Goal: Information Seeking & Learning: Learn about a topic

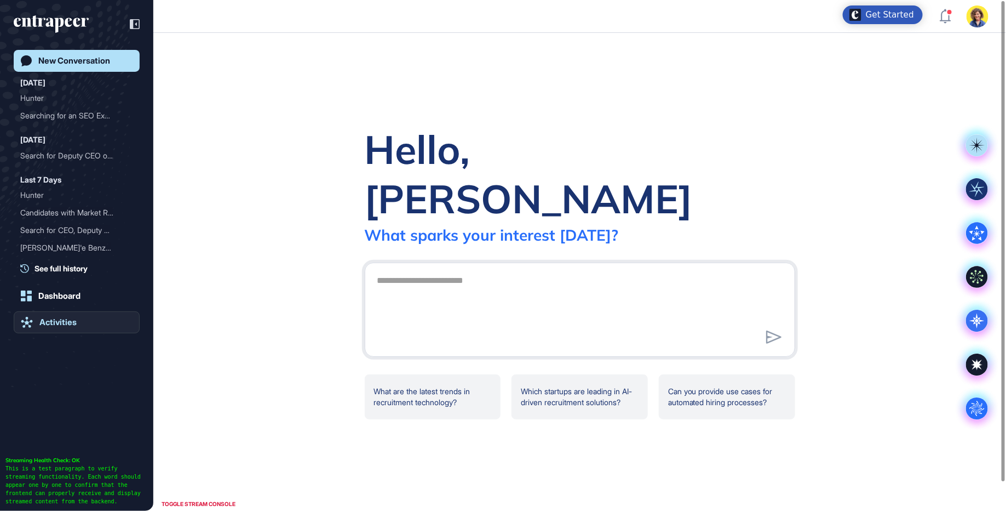
click at [62, 325] on div "Activities" at bounding box center [57, 322] width 37 height 10
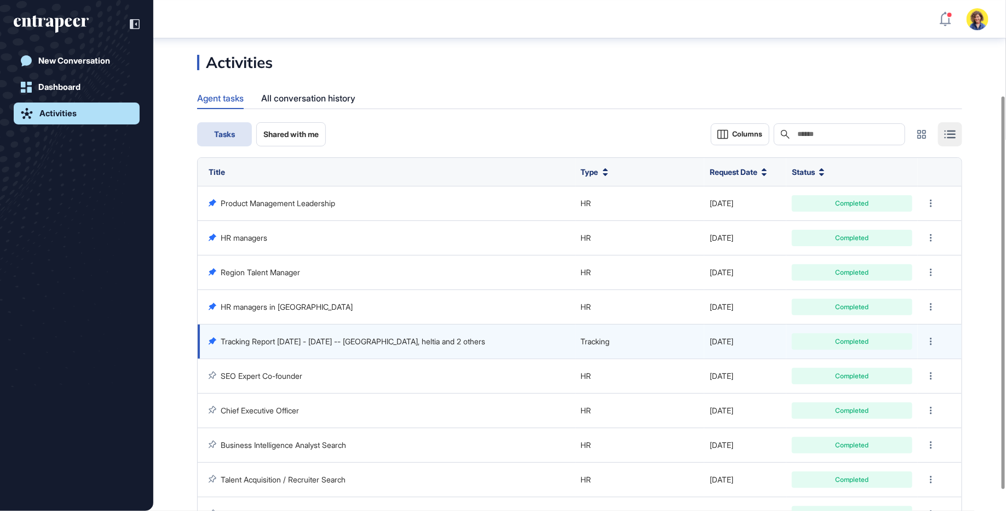
scroll to position [154, 0]
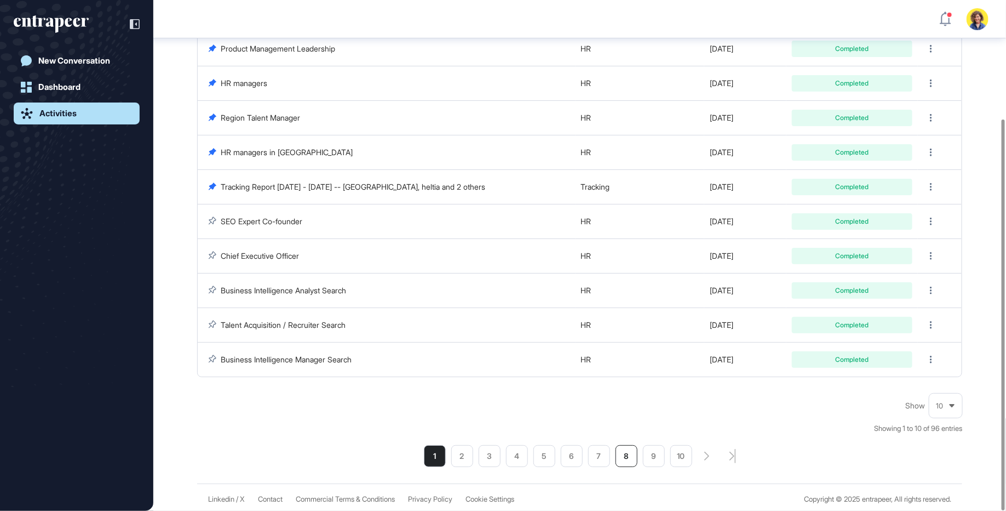
click at [634, 451] on li "8" at bounding box center [627, 456] width 22 height 22
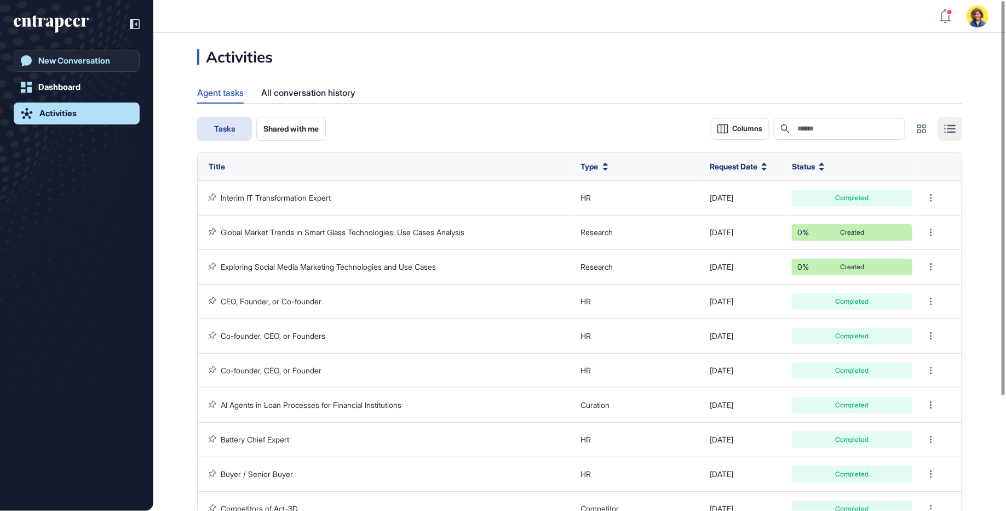
click at [103, 62] on div "New Conversation" at bounding box center [74, 61] width 72 height 10
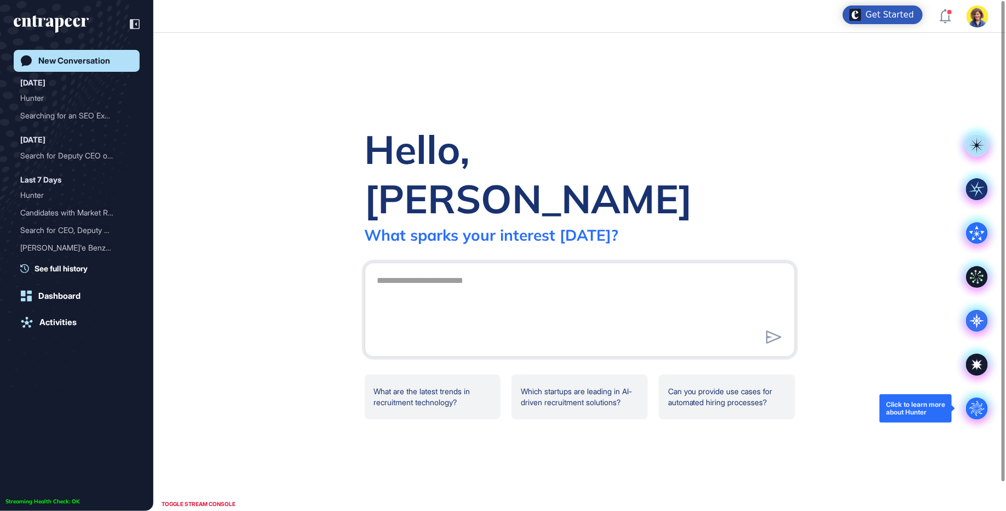
click at [976, 408] on circle at bounding box center [977, 408] width 22 height 22
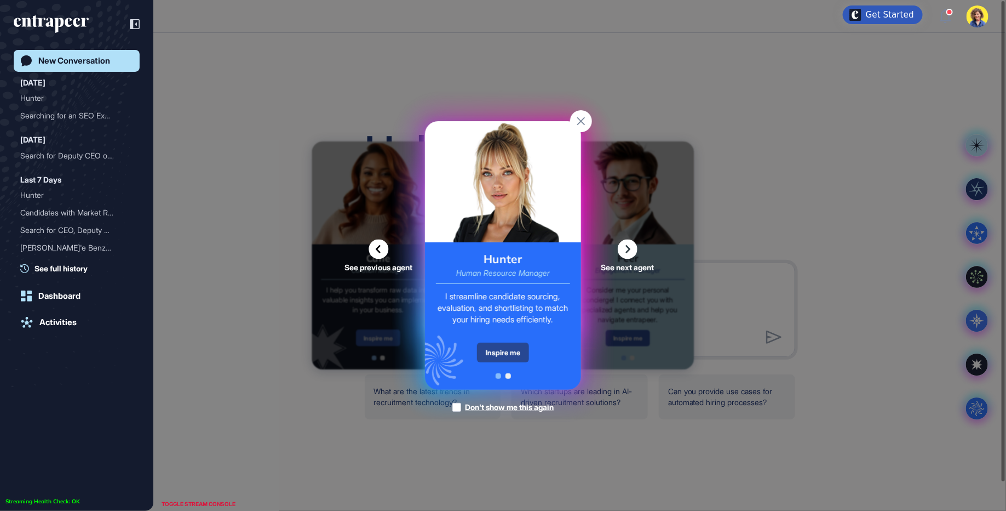
click at [481, 354] on div "Inspire me" at bounding box center [503, 352] width 52 height 20
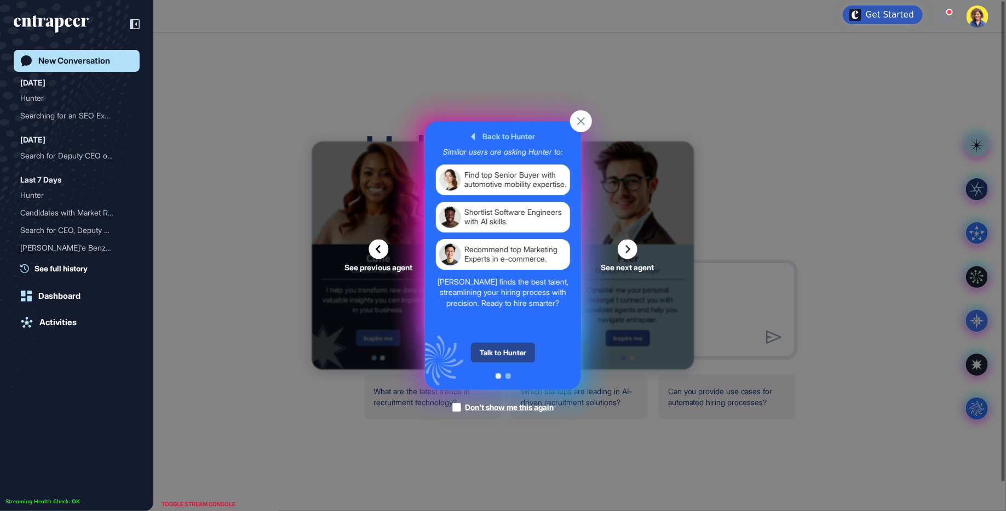
click at [492, 353] on div "Talk to Hunter" at bounding box center [503, 352] width 64 height 20
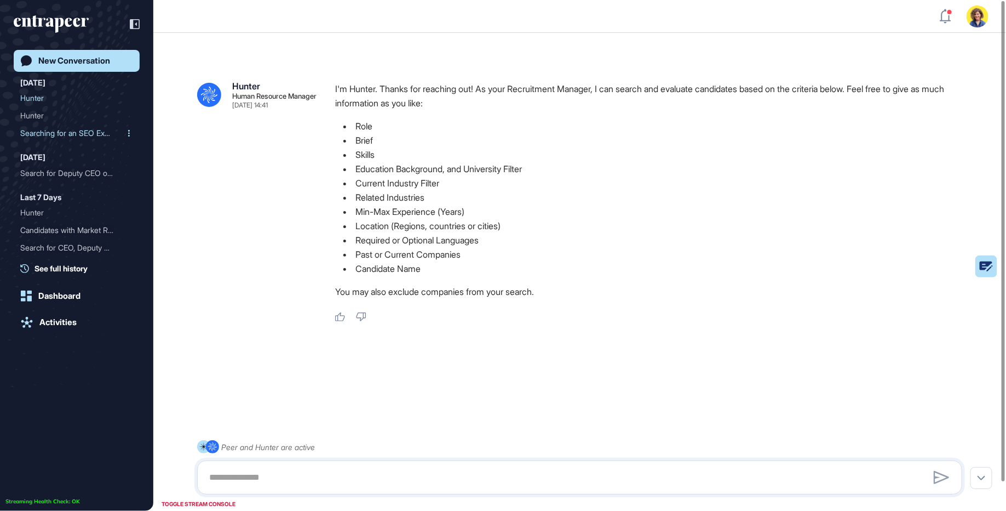
click at [49, 132] on div "Searching for an SEO Expe..." at bounding box center [72, 133] width 104 height 18
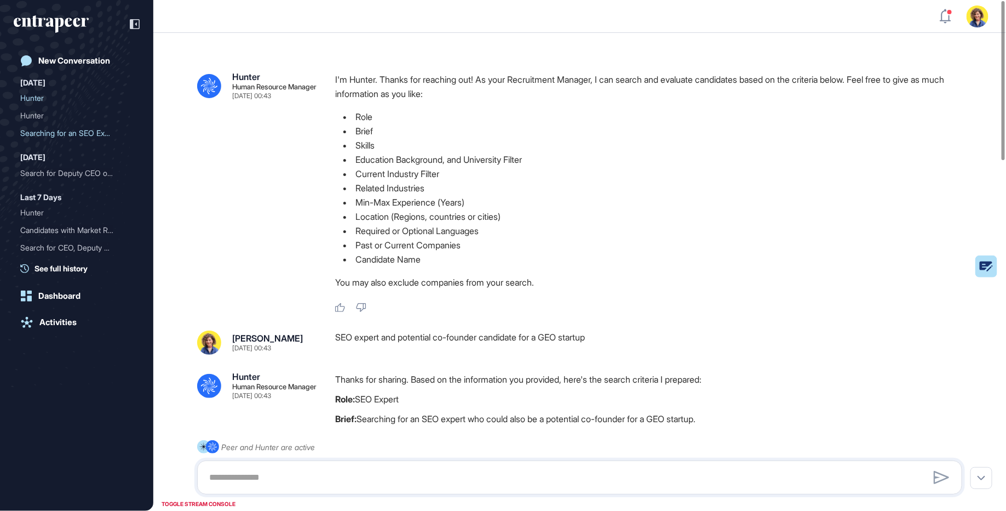
click at [500, 331] on div "SEO expert and potential co-founder candidate for a GEO startup" at bounding box center [653, 342] width 636 height 24
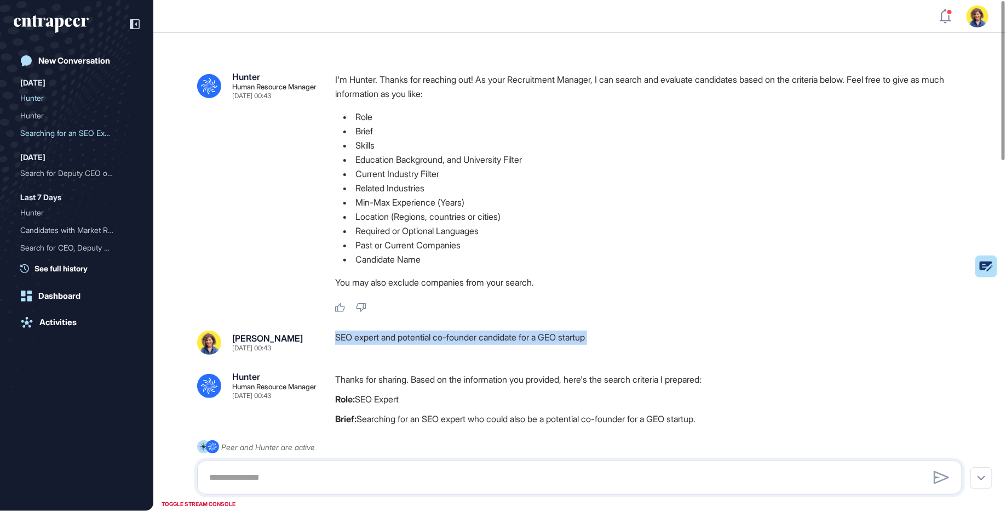
click at [500, 331] on div "SEO expert and potential co-founder candidate for a GEO startup" at bounding box center [653, 342] width 636 height 24
drag, startPoint x: 591, startPoint y: 336, endPoint x: 556, endPoint y: 336, distance: 34.5
click at [556, 336] on div "SEO expert and potential co-founder candidate for a GEO startup" at bounding box center [653, 342] width 636 height 24
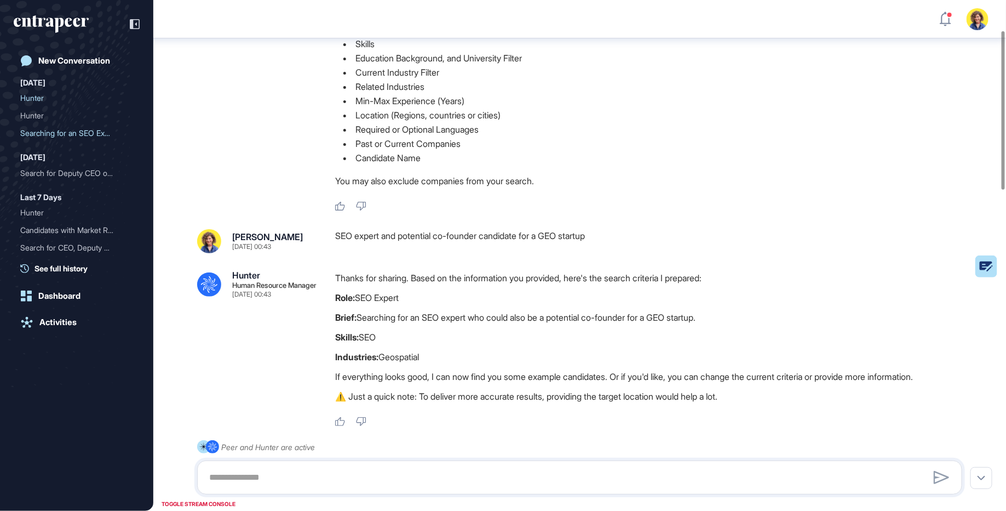
scroll to position [51, 0]
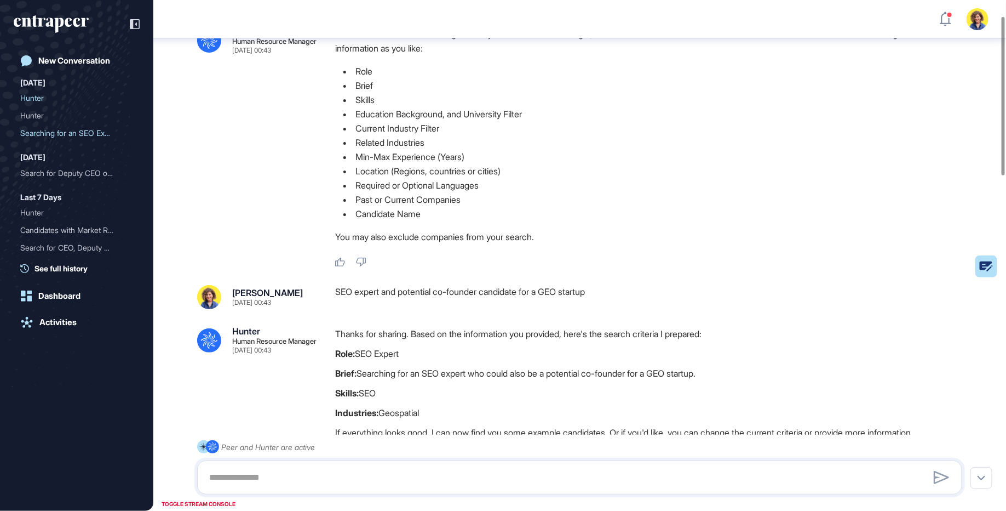
drag, startPoint x: 334, startPoint y: 300, endPoint x: 561, endPoint y: 300, distance: 227.3
click at [561, 301] on div "[PERSON_NAME] [DATE] 00:43 SEO expert and potential co-founder candidate for a …" at bounding box center [579, 297] width 765 height 24
click at [561, 300] on div "SEO expert and potential co-founder candidate for a GEO startup" at bounding box center [653, 297] width 636 height 24
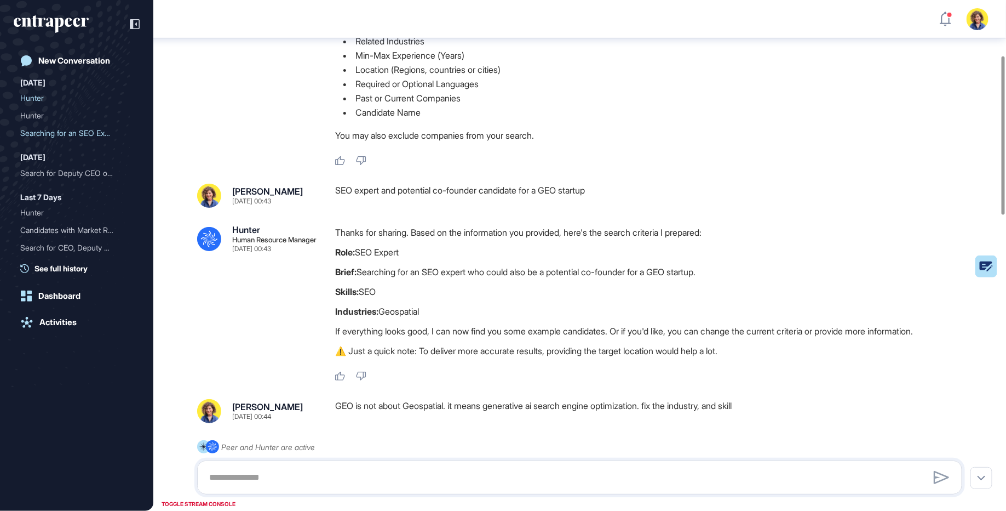
scroll to position [199, 0]
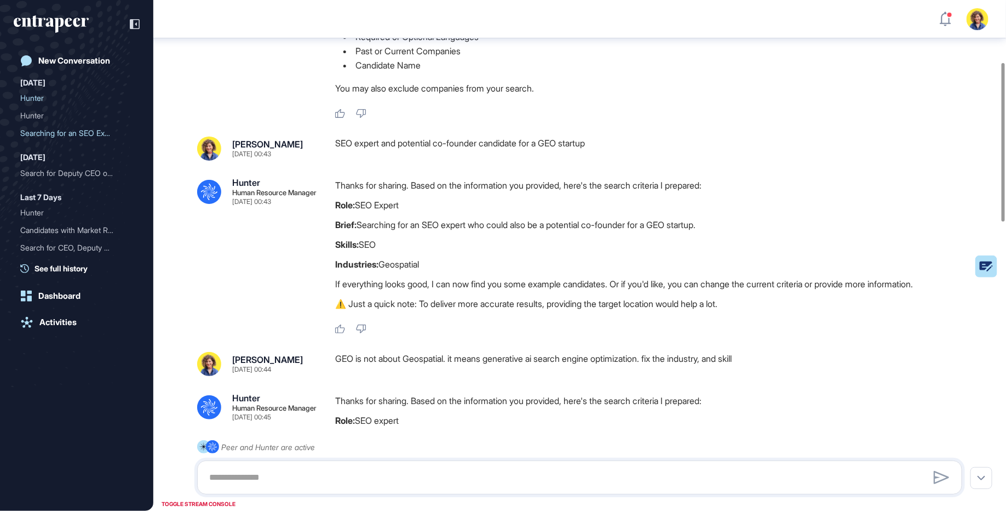
click at [739, 225] on p "Brief: Searching for an SEO expert who could also be a potential co-founder for…" at bounding box center [653, 224] width 636 height 14
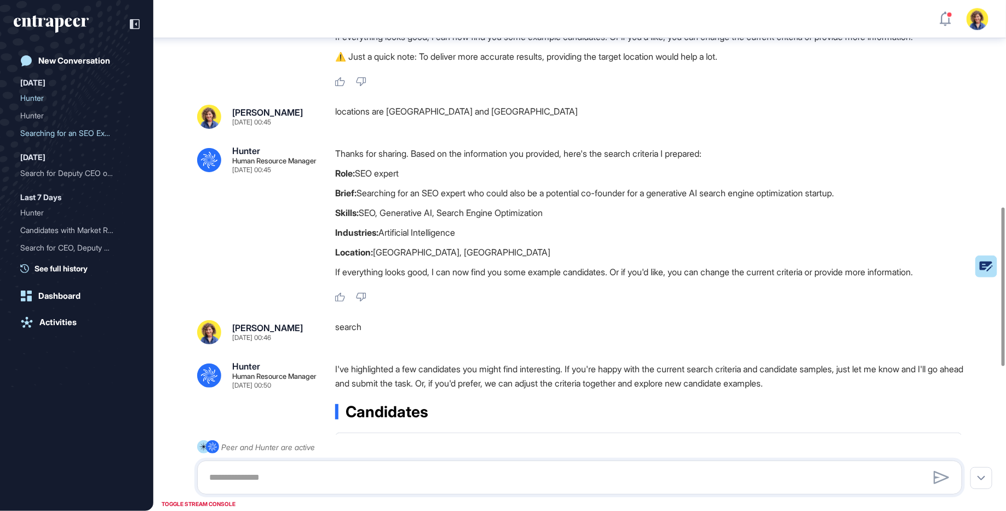
scroll to position [666, 0]
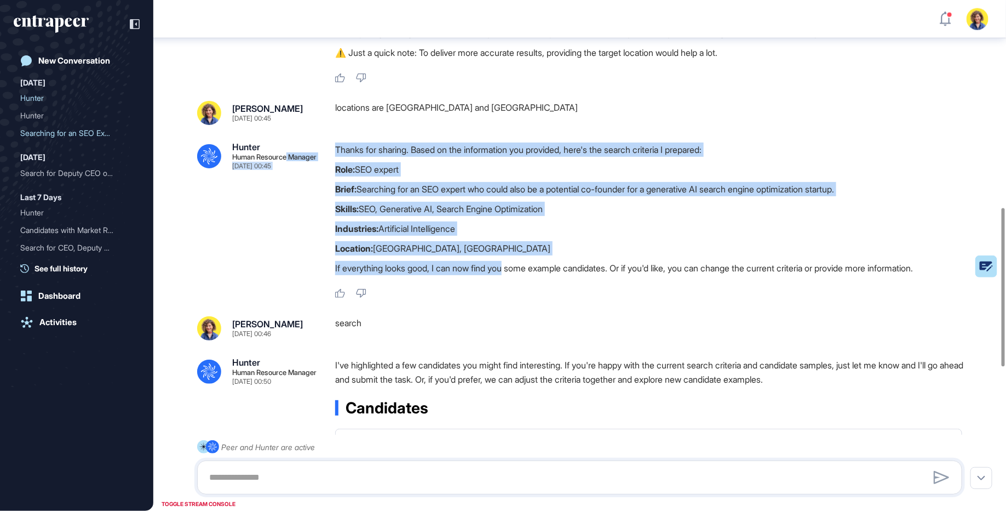
drag, startPoint x: 324, startPoint y: 160, endPoint x: 514, endPoint y: 271, distance: 219.9
click at [514, 271] on div ".cls-2{fill:#fff} Hunter Human Resource Manager [DATE] 00:45 Thanks for sharing…" at bounding box center [579, 220] width 765 height 156
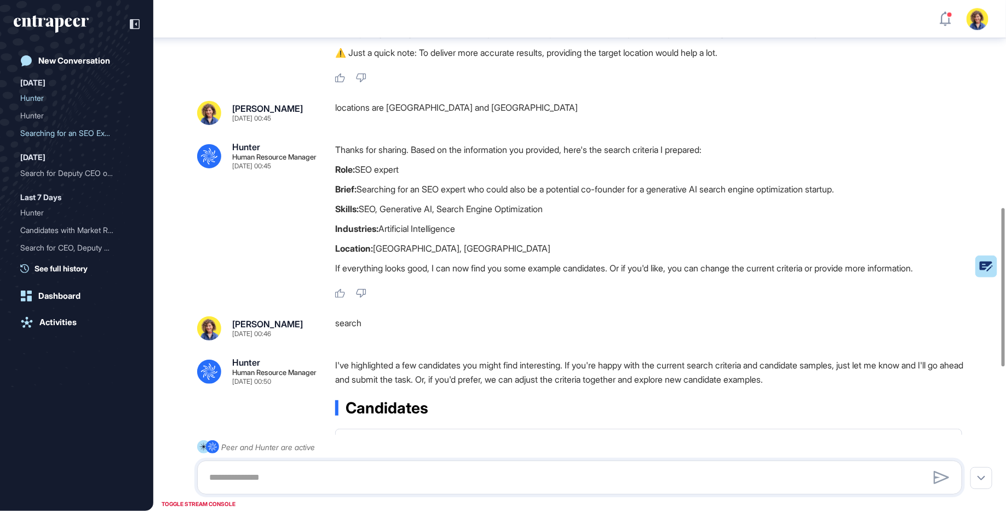
click at [515, 273] on p "If everything looks good, I can now find you some example candidates. Or if you…" at bounding box center [653, 268] width 636 height 14
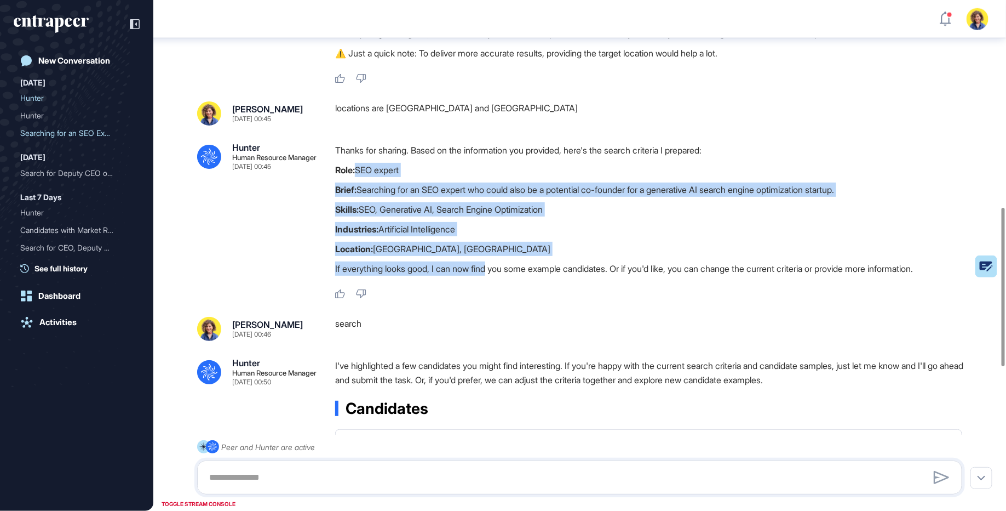
drag, startPoint x: 357, startPoint y: 167, endPoint x: 491, endPoint y: 264, distance: 166.0
click at [495, 262] on div "Thanks for sharing. Based on the information you provided, here's the search cr…" at bounding box center [653, 212] width 636 height 138
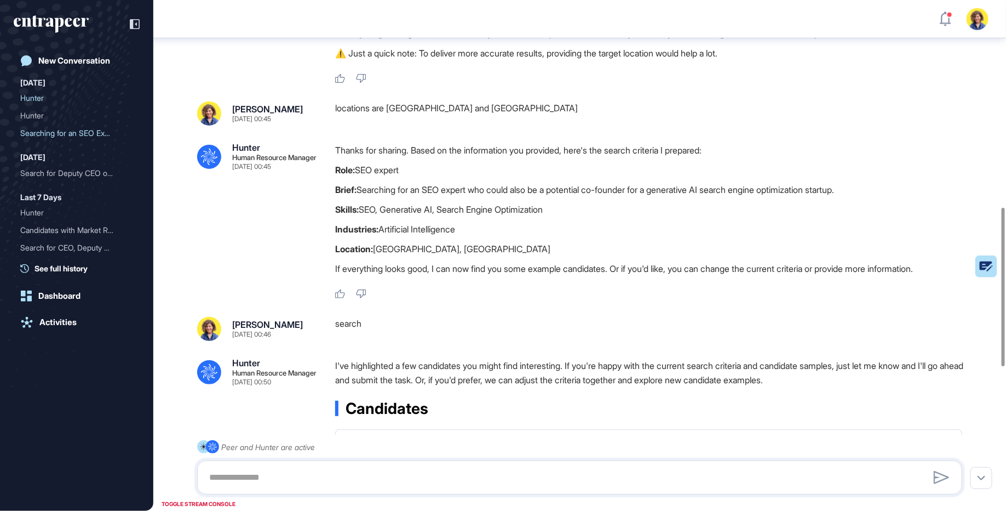
click at [502, 270] on p "If everything looks good, I can now find you some example candidates. Or if you…" at bounding box center [653, 268] width 636 height 14
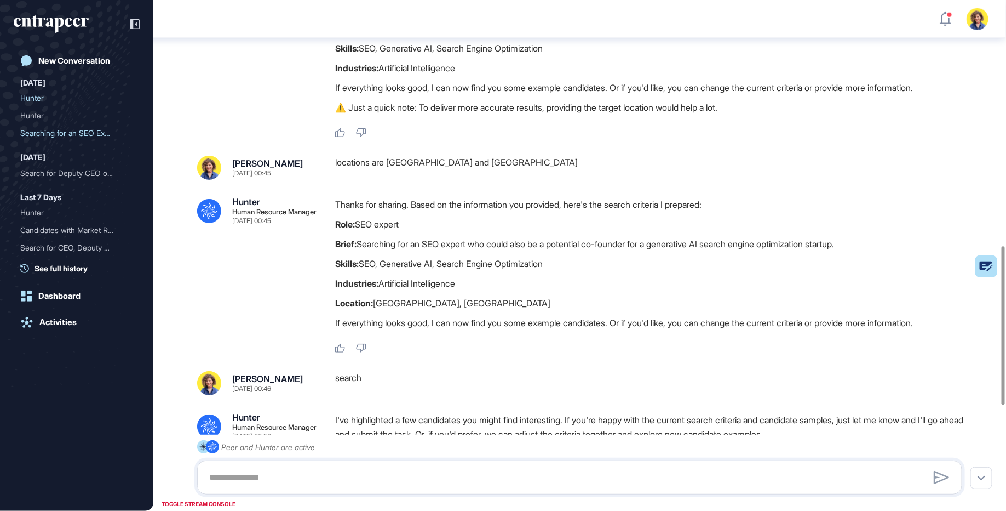
scroll to position [414, 0]
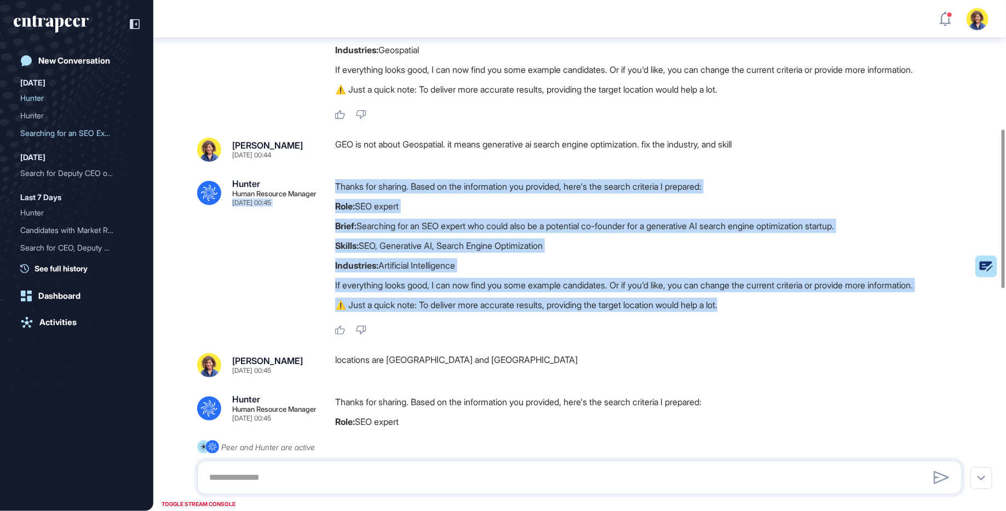
drag, startPoint x: 324, startPoint y: 200, endPoint x: 543, endPoint y: 314, distance: 247.5
click at [543, 314] on div ".cls-2{fill:#fff} Hunter Human Resource Manager [DATE] 00:45 Thanks for sharing…" at bounding box center [579, 257] width 765 height 156
click at [543, 314] on div "Thanks for sharing. Based on the information you provided, here's the search cr…" at bounding box center [653, 248] width 636 height 138
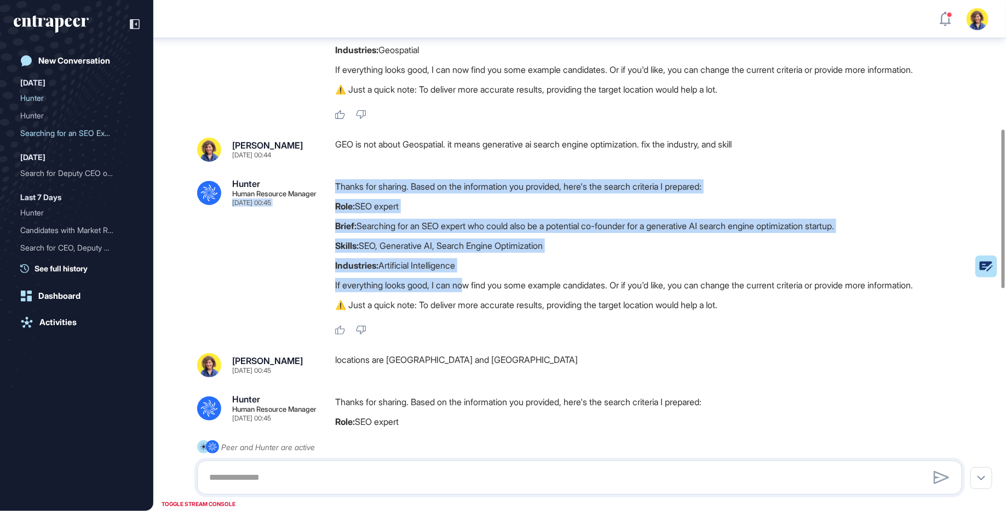
drag, startPoint x: 324, startPoint y: 205, endPoint x: 473, endPoint y: 279, distance: 166.3
click at [473, 279] on div ".cls-2{fill:#fff} Hunter Human Resource Manager [DATE] 00:45 Thanks for sharing…" at bounding box center [579, 257] width 765 height 156
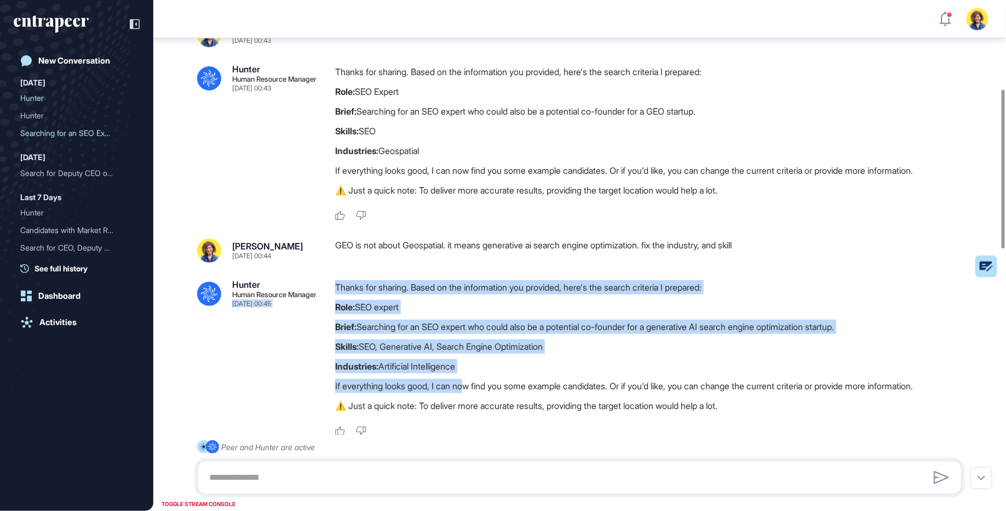
scroll to position [244, 0]
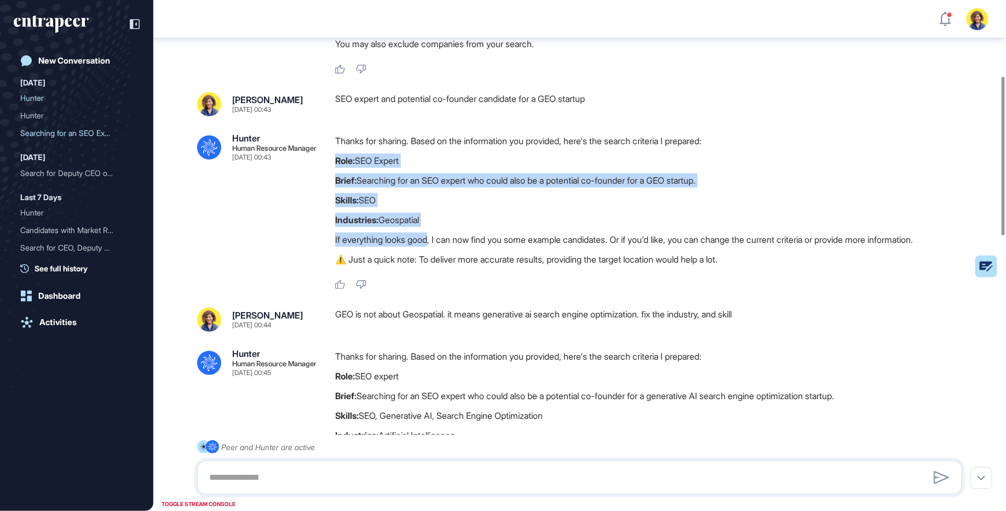
drag, startPoint x: 351, startPoint y: 148, endPoint x: 434, endPoint y: 248, distance: 129.5
click at [434, 248] on div "Thanks for sharing. Based on the information you provided, here's the search cr…" at bounding box center [653, 203] width 636 height 138
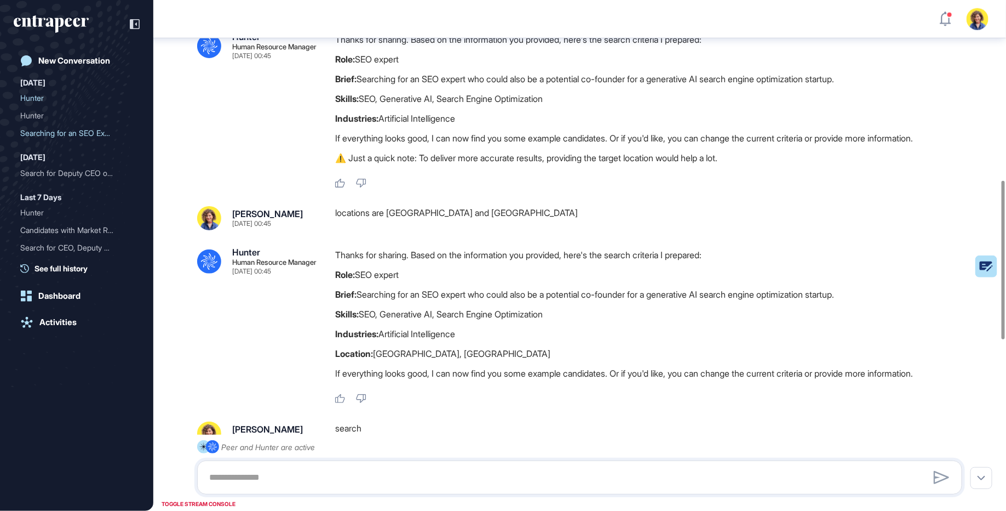
scroll to position [580, 0]
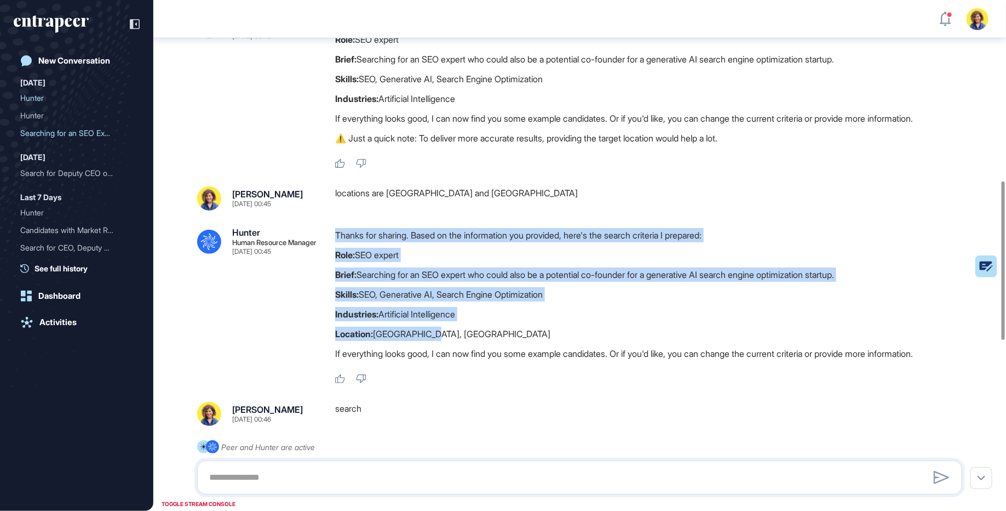
drag, startPoint x: 336, startPoint y: 236, endPoint x: 431, endPoint y: 336, distance: 137.9
click at [431, 336] on div "Thanks for sharing. Based on the information you provided, here's the search cr…" at bounding box center [653, 297] width 636 height 138
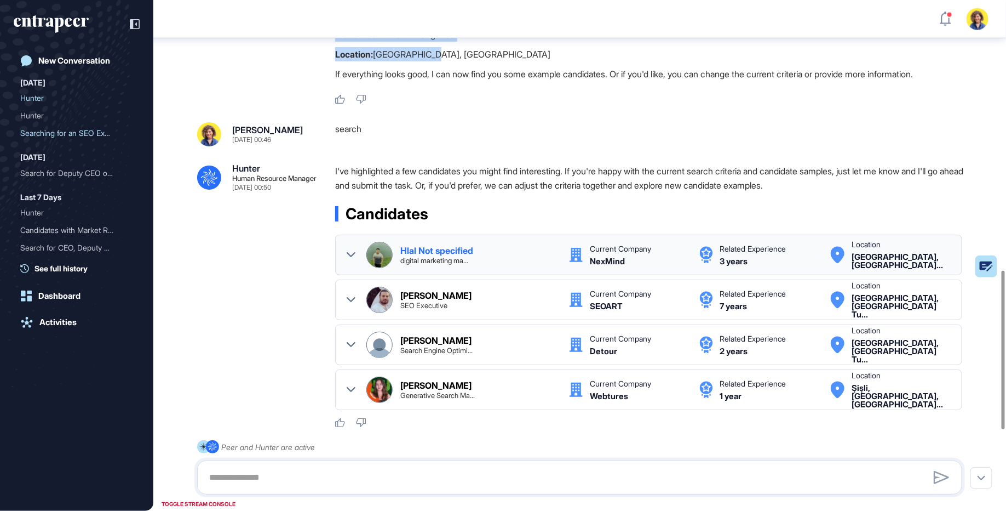
scroll to position [871, 0]
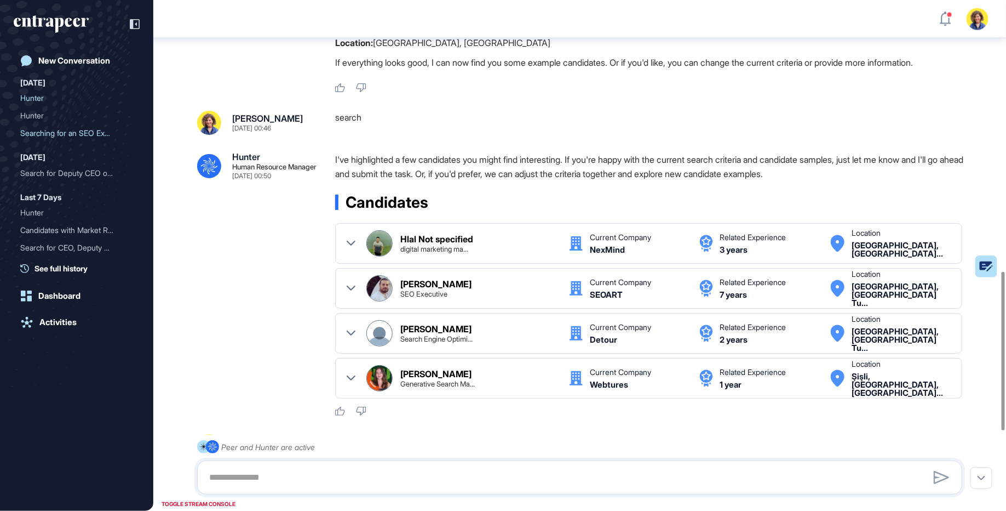
click at [291, 263] on div ".cls-2{fill:#fff} Hunter Human Resource Manager [DATE] 00:50 I've highlighted a…" at bounding box center [579, 284] width 765 height 264
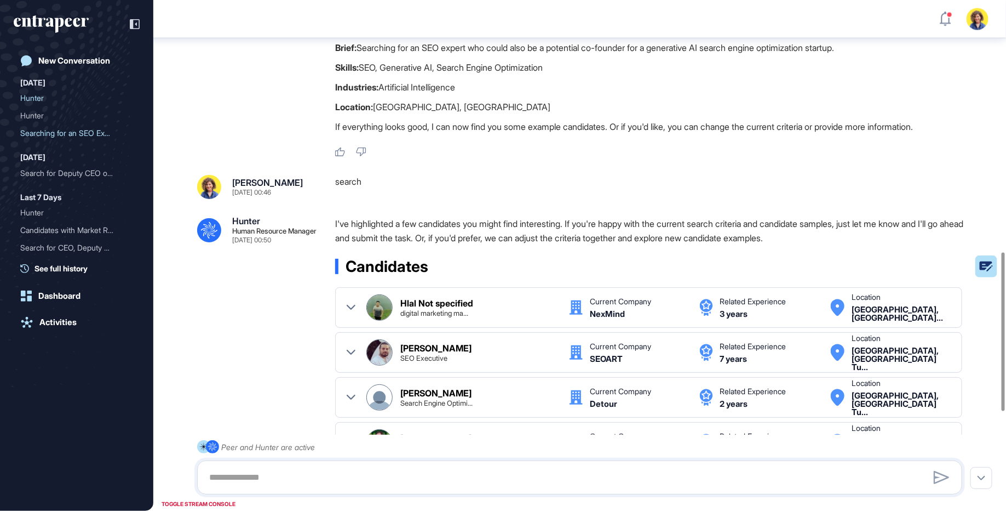
scroll to position [809, 0]
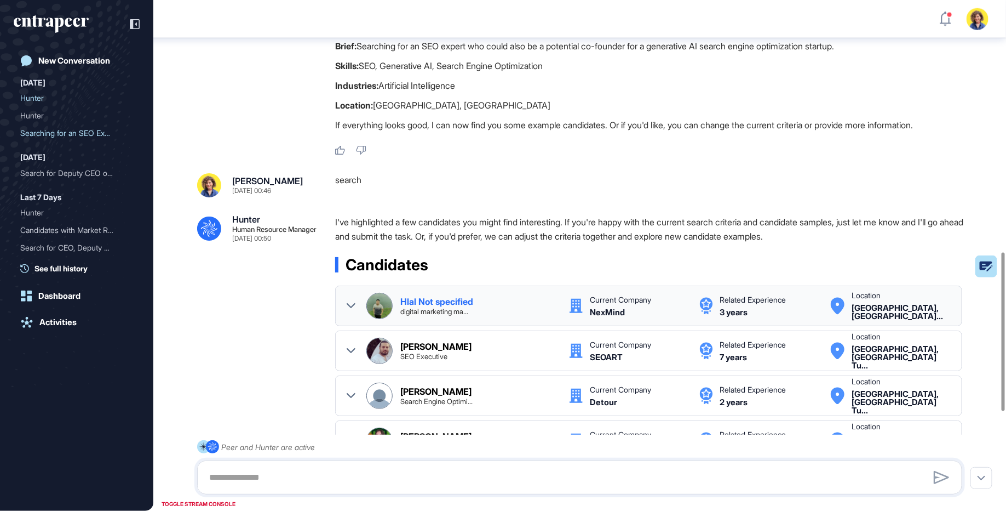
click at [350, 299] on div at bounding box center [351, 306] width 9 height 26
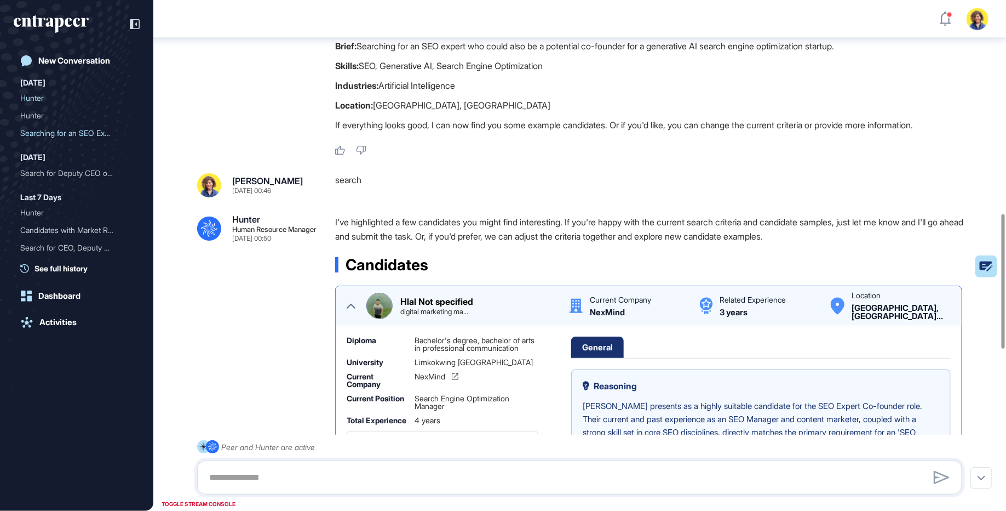
click at [352, 301] on icon at bounding box center [351, 305] width 9 height 9
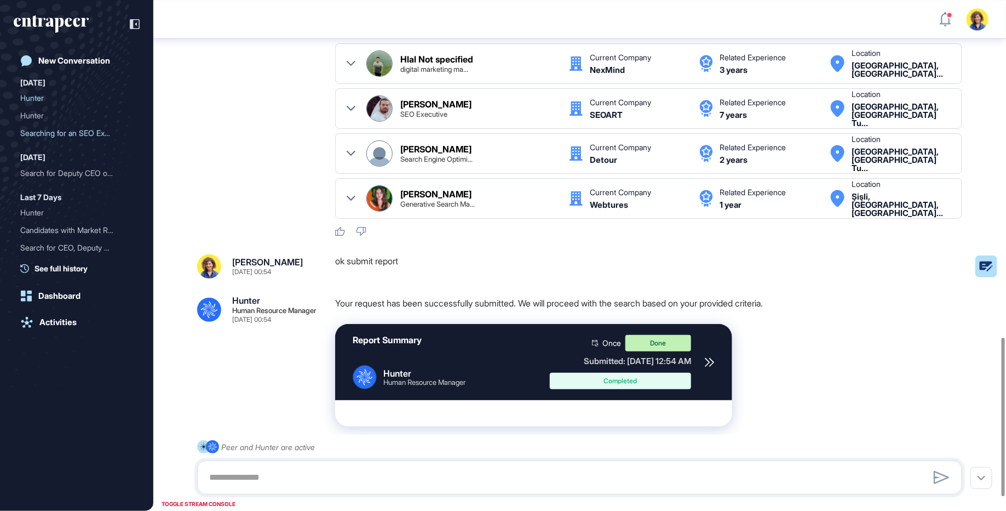
scroll to position [1129, 0]
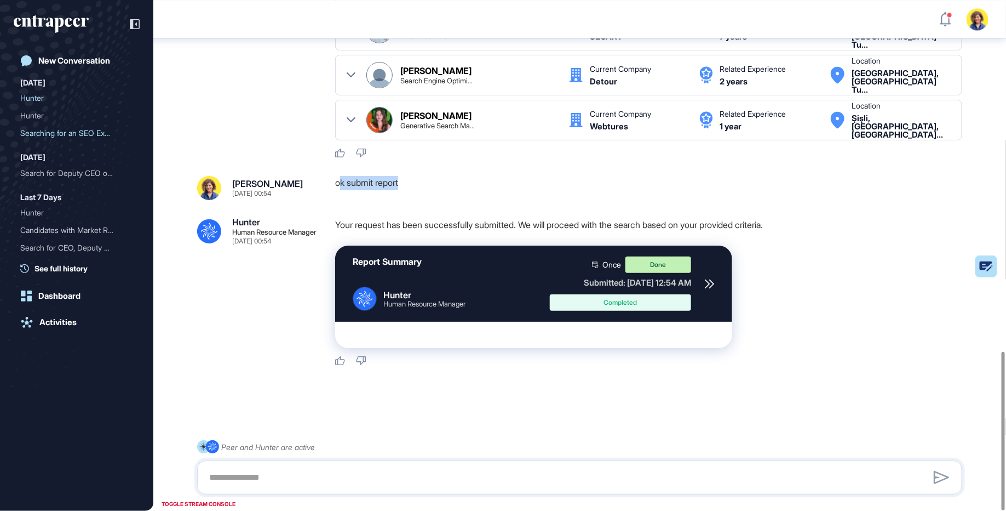
drag, startPoint x: 414, startPoint y: 184, endPoint x: 341, endPoint y: 181, distance: 72.4
click at [341, 181] on div "ok submit report" at bounding box center [653, 188] width 636 height 24
click at [712, 282] on icon at bounding box center [710, 284] width 10 height 10
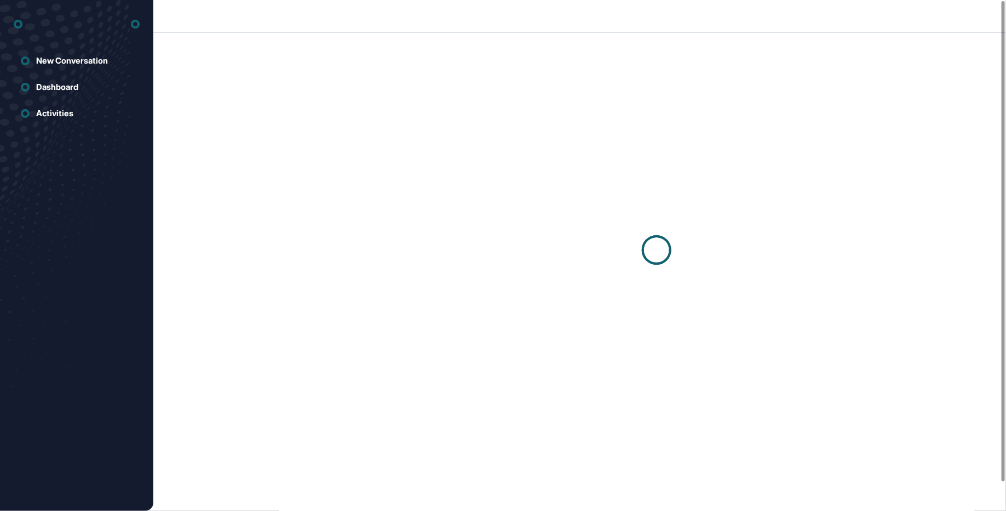
scroll to position [1, 1]
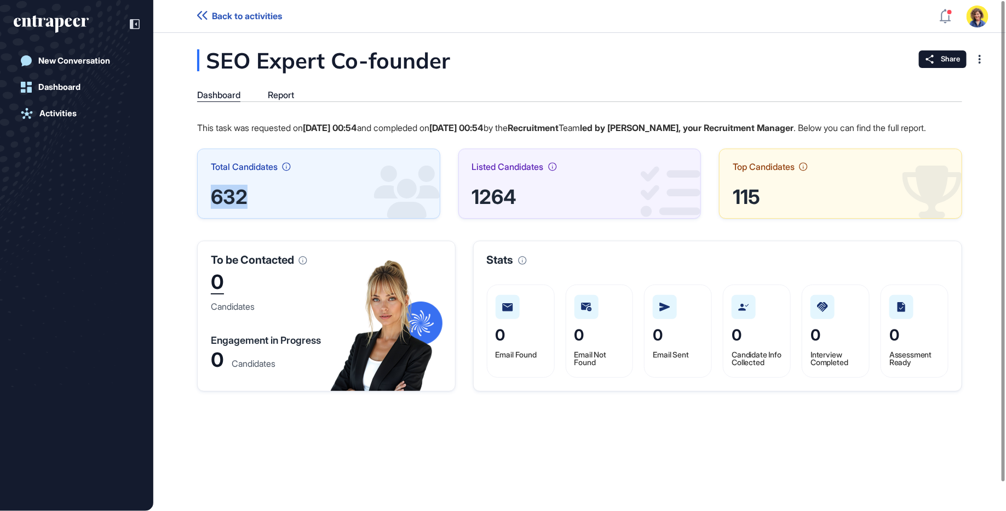
drag, startPoint x: 274, startPoint y: 220, endPoint x: 186, endPoint y: 203, distance: 90.2
click at [186, 203] on div "SEO Expert Co-founder Dashboard Report This task was requested on Oct 08, 2025 …" at bounding box center [579, 220] width 853 height 342
click at [277, 219] on div "Total Candidates 632" at bounding box center [318, 183] width 243 height 71
drag, startPoint x: 783, startPoint y: 213, endPoint x: 722, endPoint y: 211, distance: 61.4
click at [721, 211] on div "Top Candidates 115" at bounding box center [840, 183] width 243 height 71
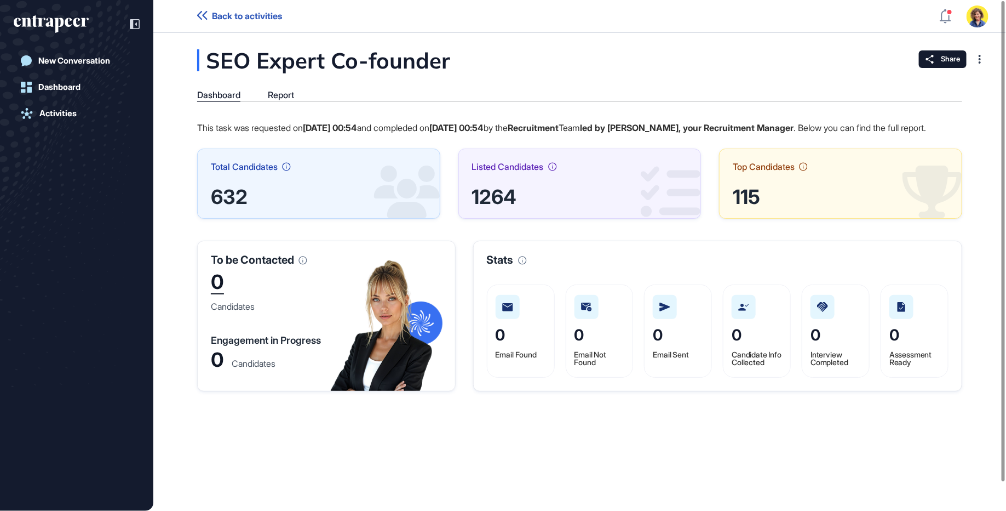
click at [722, 213] on div "Top Candidates 115" at bounding box center [840, 183] width 243 height 71
click at [274, 96] on div "Report" at bounding box center [281, 95] width 26 height 10
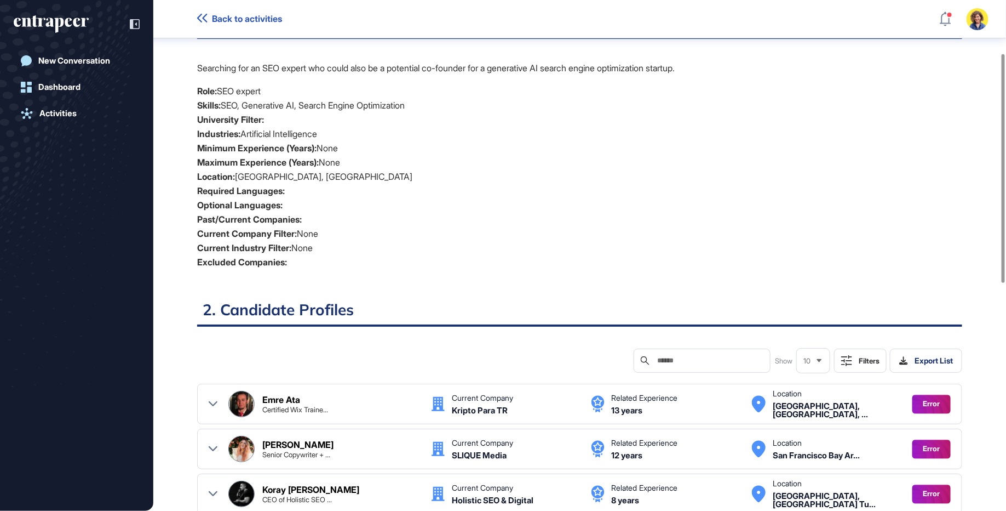
scroll to position [140, 0]
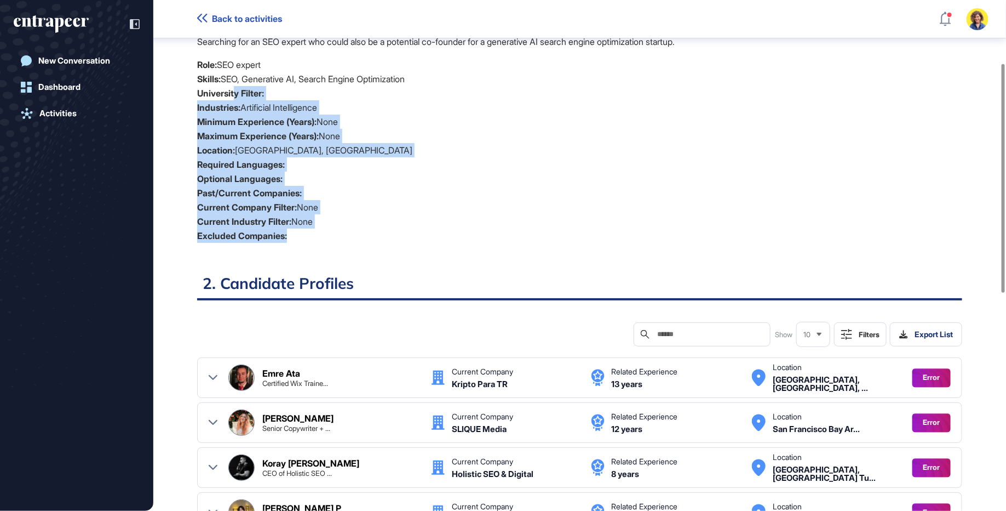
drag, startPoint x: 353, startPoint y: 241, endPoint x: 251, endPoint y: 95, distance: 177.8
click at [238, 85] on ul "Role: SEO expert Skills: SEO, Generative AI, Search Engine Optimization Univers…" at bounding box center [579, 150] width 765 height 185
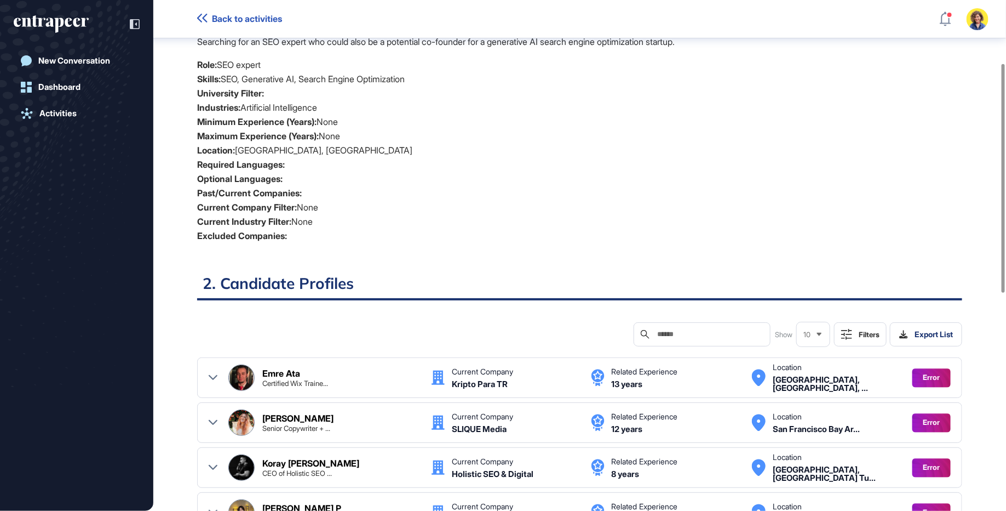
click at [300, 144] on li "Location: San Francisco, Istanbul" at bounding box center [579, 150] width 765 height 14
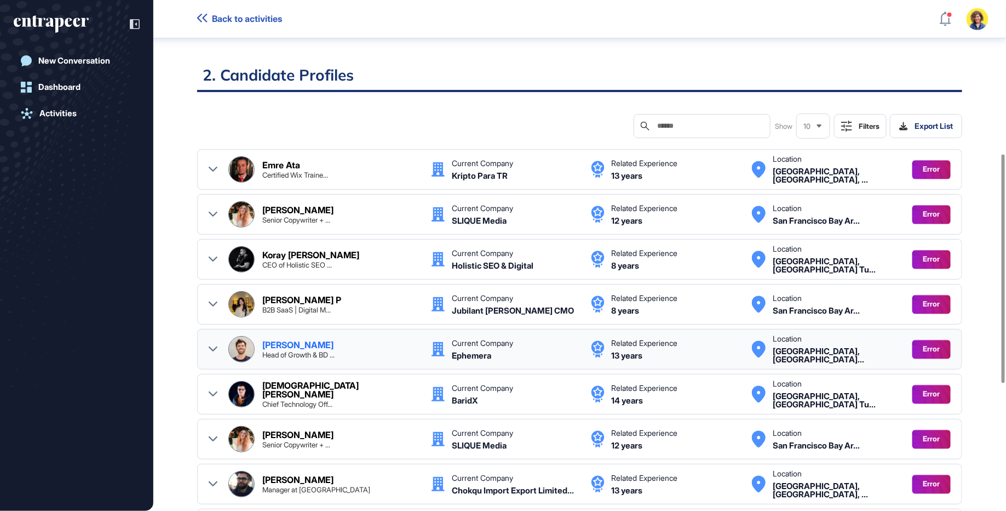
scroll to position [342, 0]
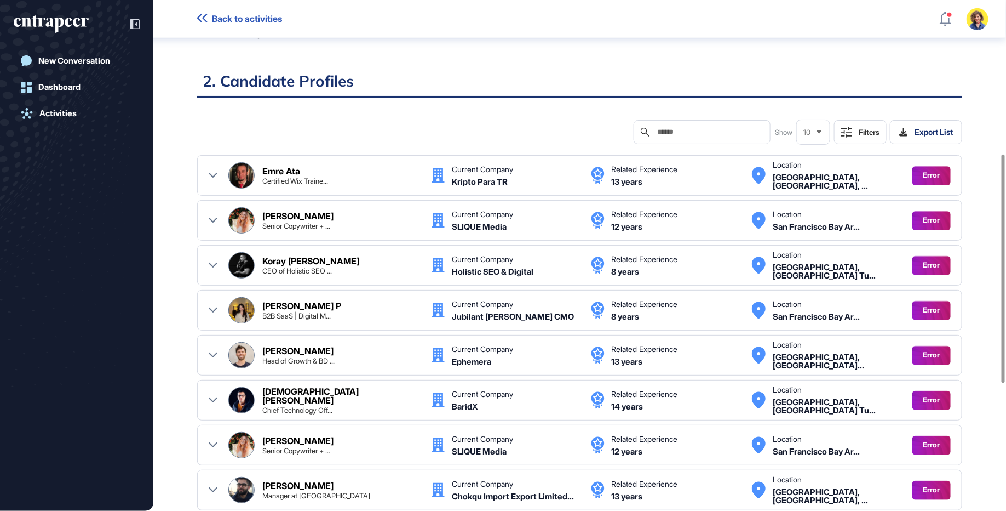
click at [859, 134] on div "Filters" at bounding box center [869, 132] width 21 height 9
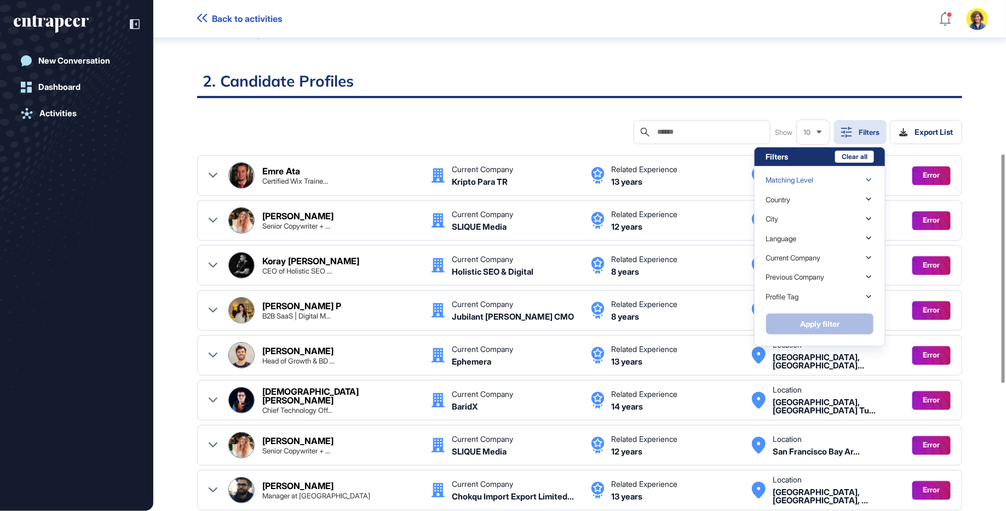
click at [793, 176] on div "Matching Level" at bounding box center [790, 180] width 48 height 8
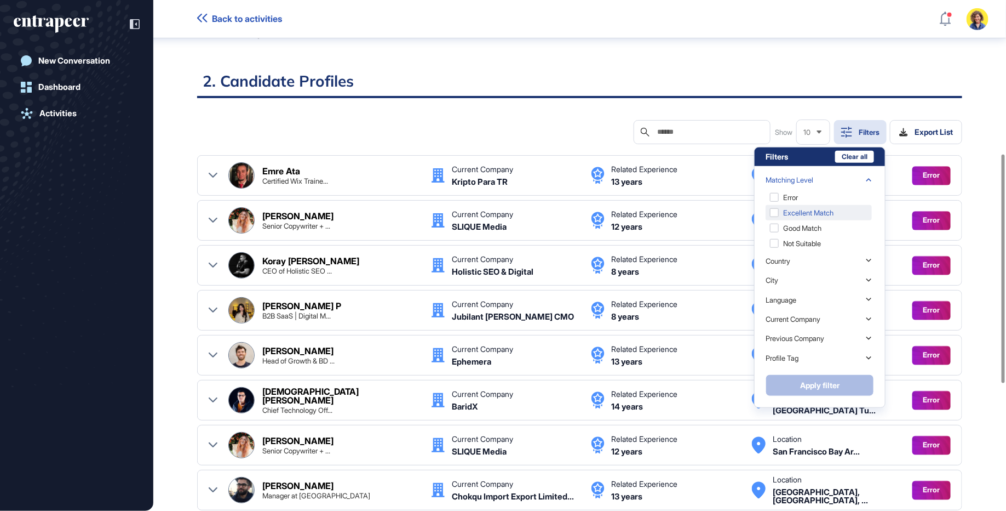
click at [796, 211] on div "Excellent Match" at bounding box center [819, 212] width 106 height 15
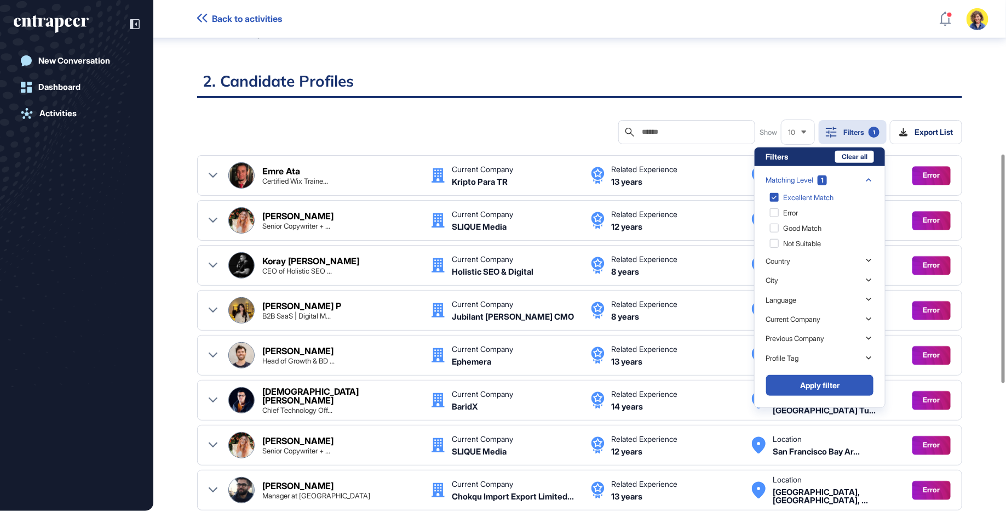
click at [806, 383] on button "Apply filter" at bounding box center [820, 385] width 108 height 22
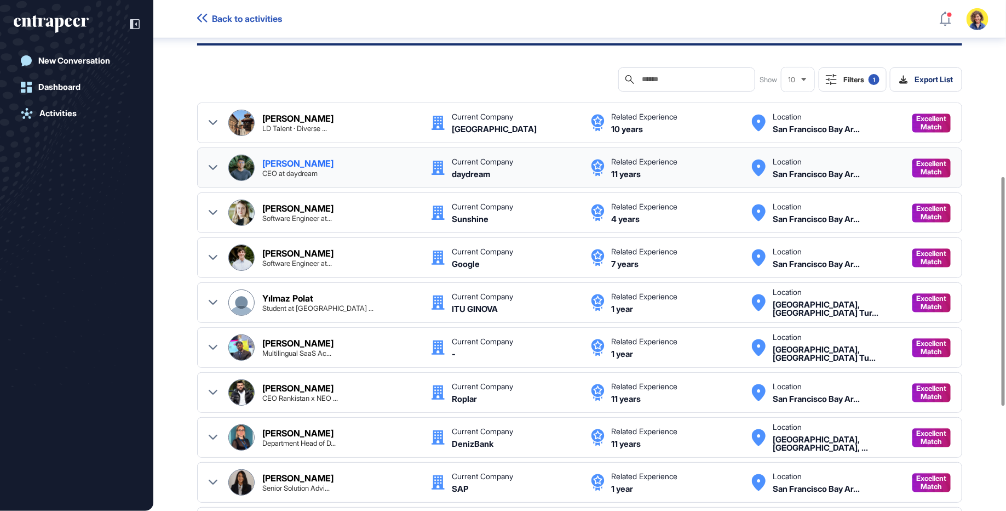
scroll to position [391, 0]
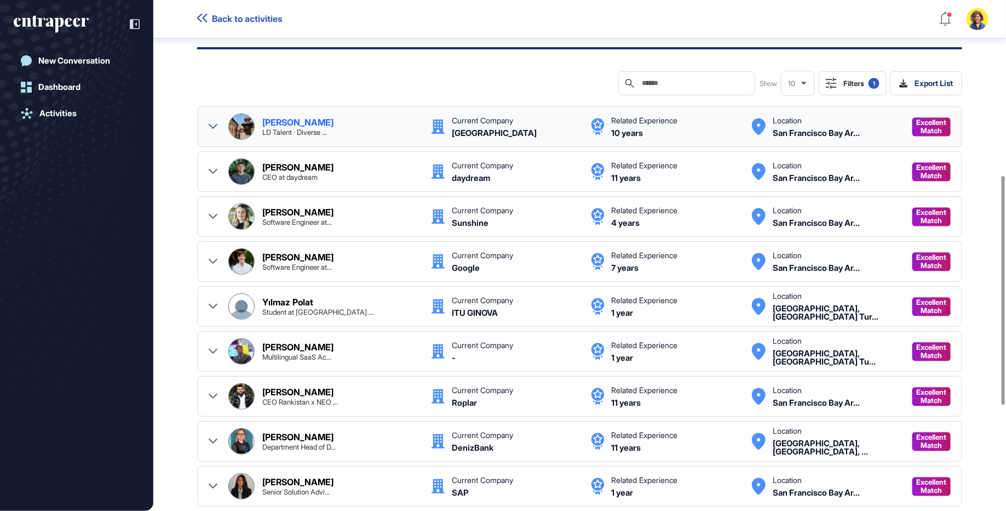
click at [210, 120] on div at bounding box center [213, 126] width 9 height 26
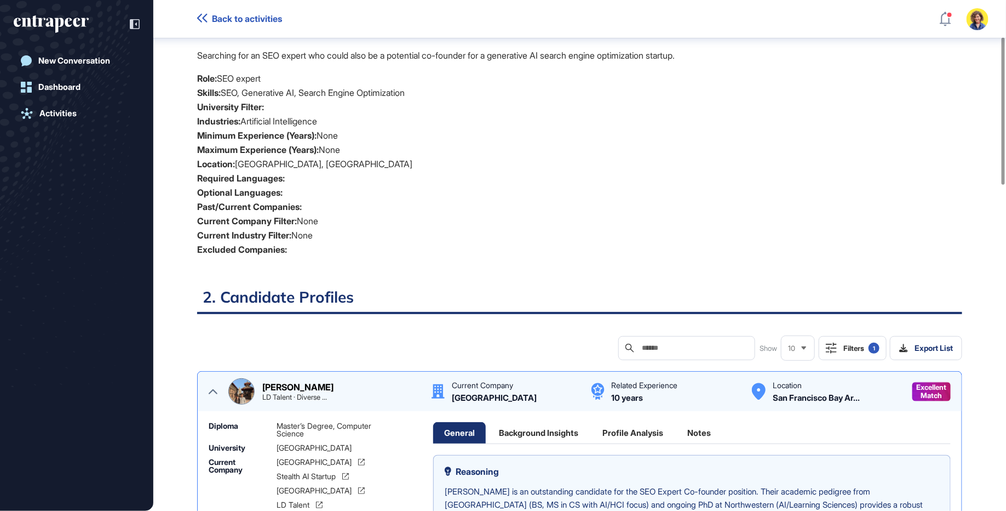
scroll to position [123, 0]
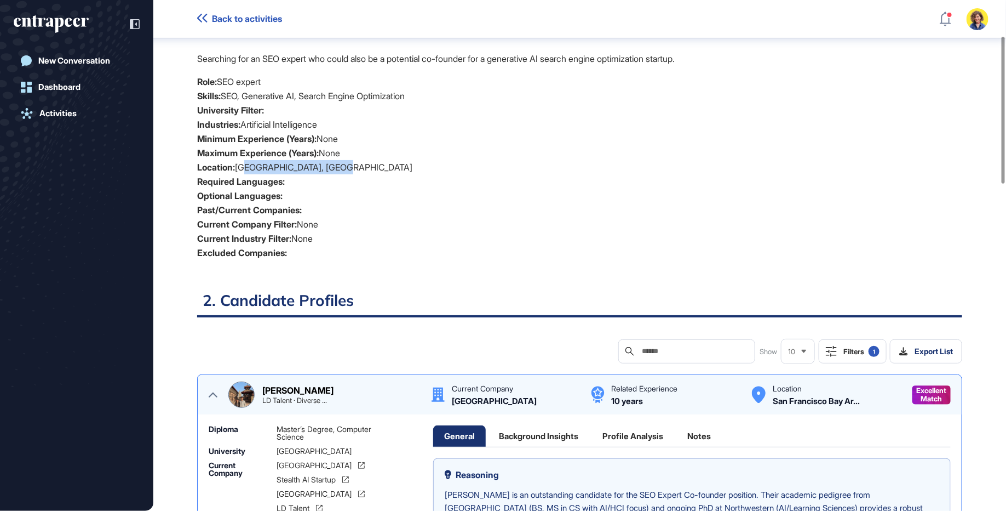
drag, startPoint x: 243, startPoint y: 161, endPoint x: 348, endPoint y: 162, distance: 105.2
click at [348, 162] on li "Location: San Francisco, Istanbul" at bounding box center [579, 167] width 765 height 14
click at [351, 162] on li "Location: San Francisco, Istanbul" at bounding box center [579, 167] width 765 height 14
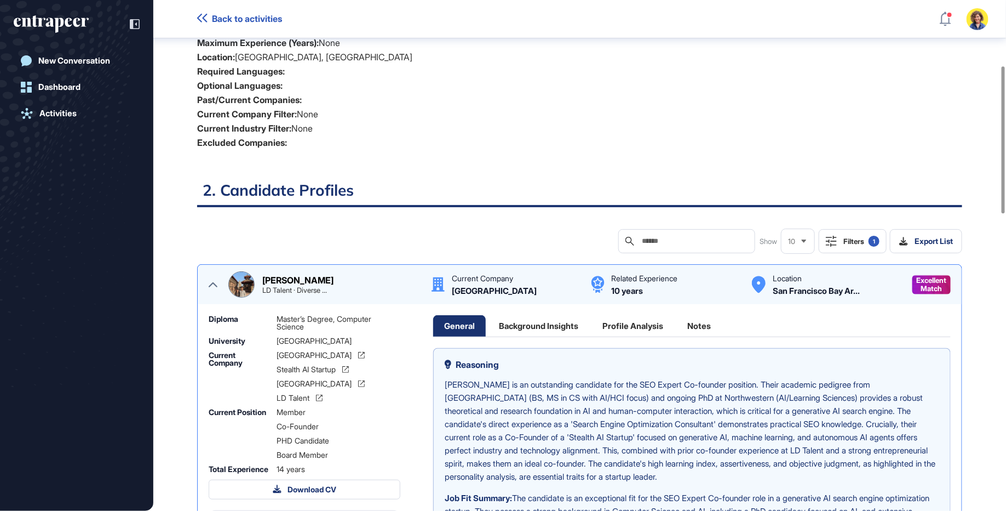
scroll to position [205, 0]
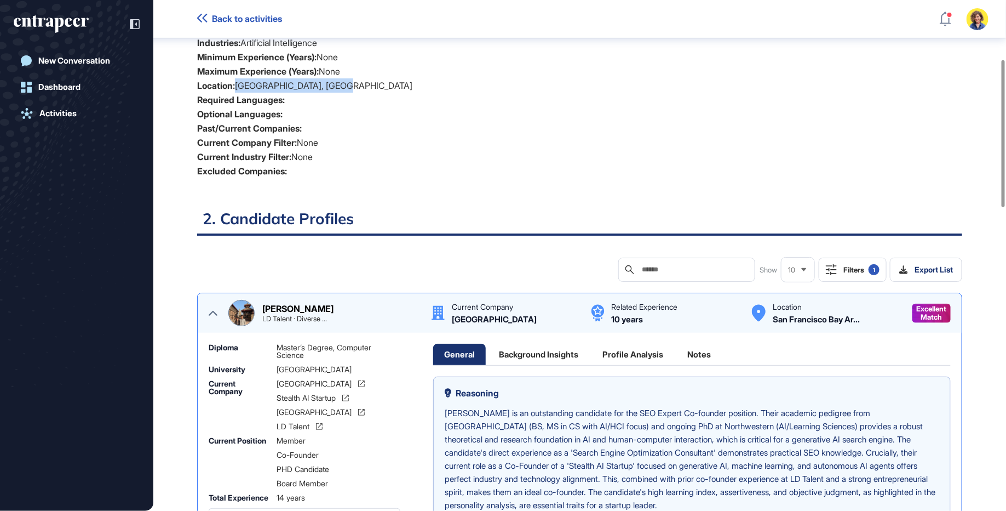
drag, startPoint x: 343, startPoint y: 84, endPoint x: 238, endPoint y: 84, distance: 105.7
click at [237, 83] on li "Location: San Francisco, Istanbul" at bounding box center [579, 85] width 765 height 14
click at [318, 96] on li "Required Languages:" at bounding box center [579, 100] width 765 height 14
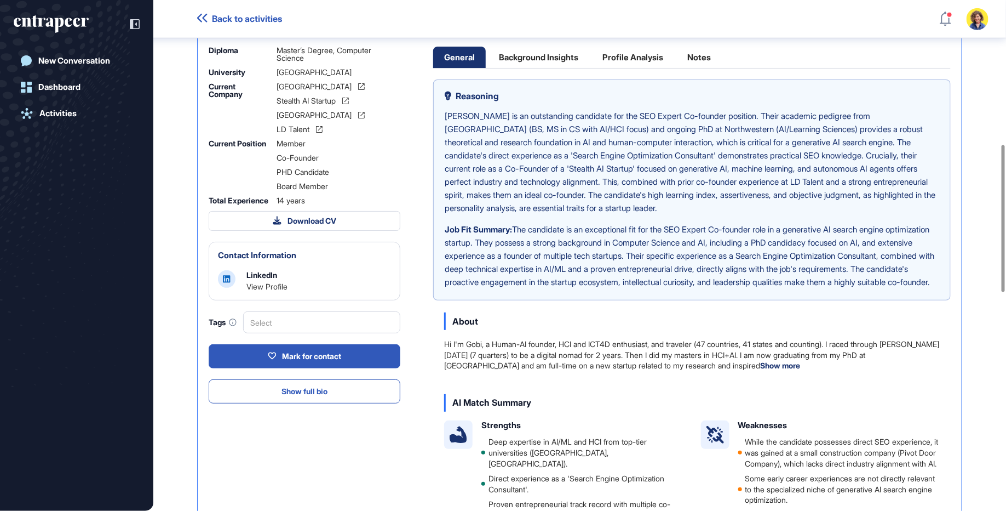
scroll to position [509, 0]
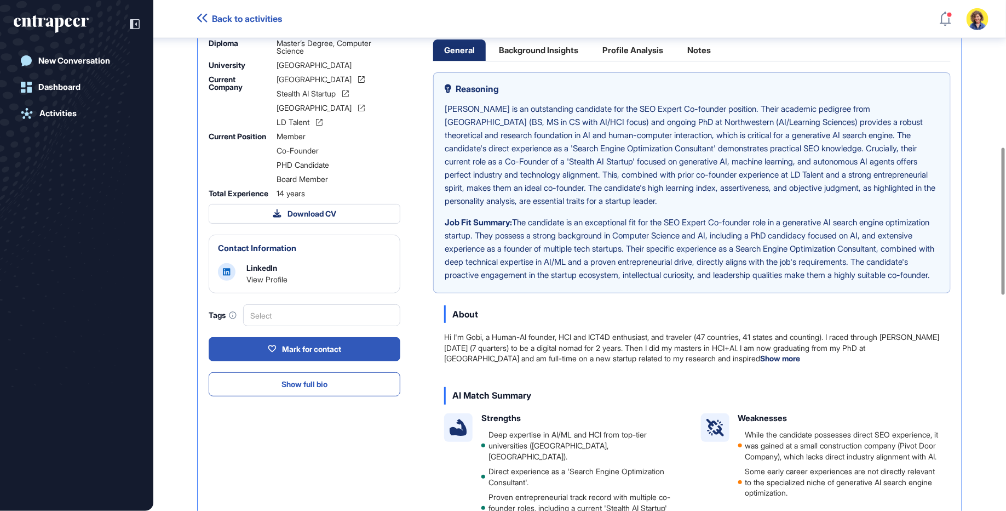
drag, startPoint x: 664, startPoint y: 293, endPoint x: 465, endPoint y: 108, distance: 271.7
click at [465, 108] on div "Gobi Dasu is an outstanding candidate for the SEO Expert Co-founder position. T…" at bounding box center [692, 191] width 495 height 179
click at [591, 156] on p "Gobi Dasu is an outstanding candidate for the SEO Expert Co-founder position. T…" at bounding box center [692, 154] width 495 height 105
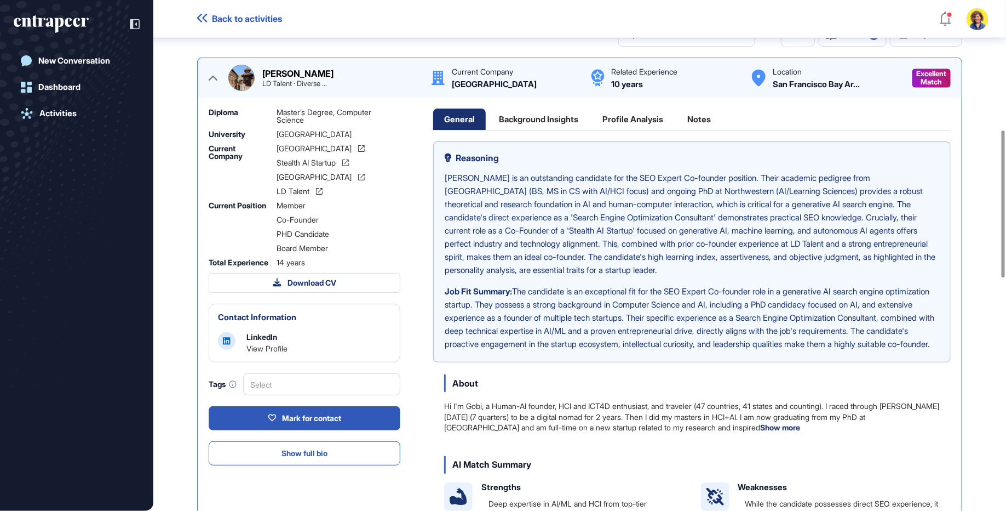
scroll to position [438, 0]
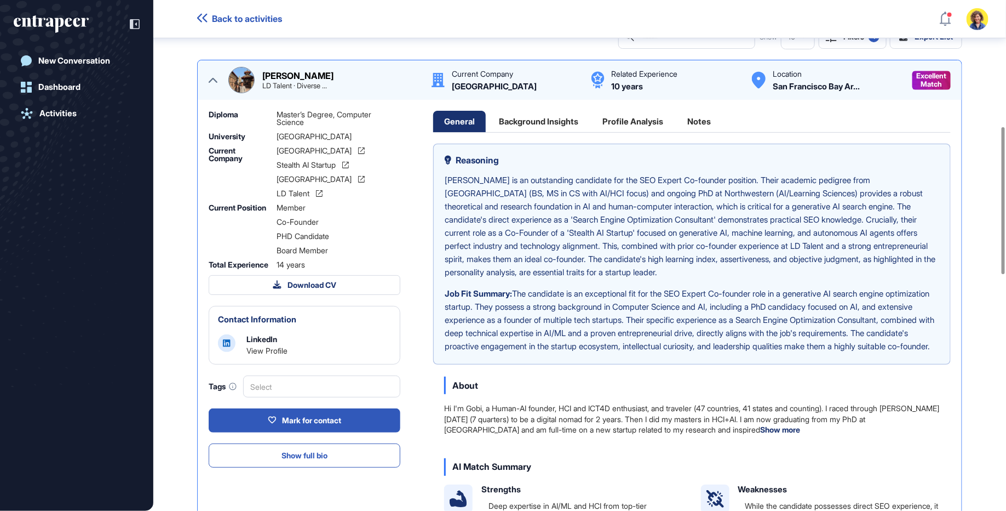
click at [539, 116] on div "Background Insights" at bounding box center [538, 121] width 101 height 21
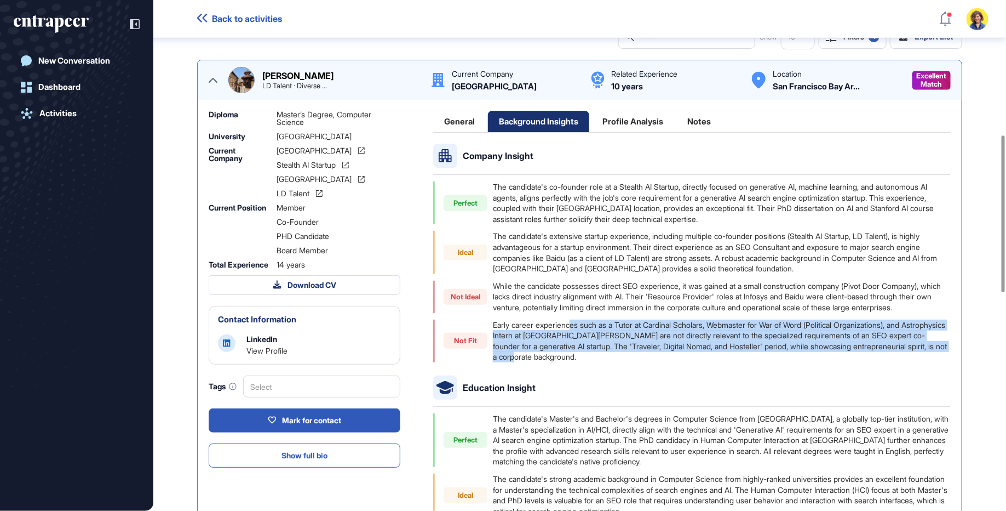
drag, startPoint x: 572, startPoint y: 337, endPoint x: 621, endPoint y: 365, distance: 56.9
click at [621, 362] on div "Early career experiences such as a Tutor at Cardinal Scholars, Webmaster for Wa…" at bounding box center [722, 340] width 458 height 43
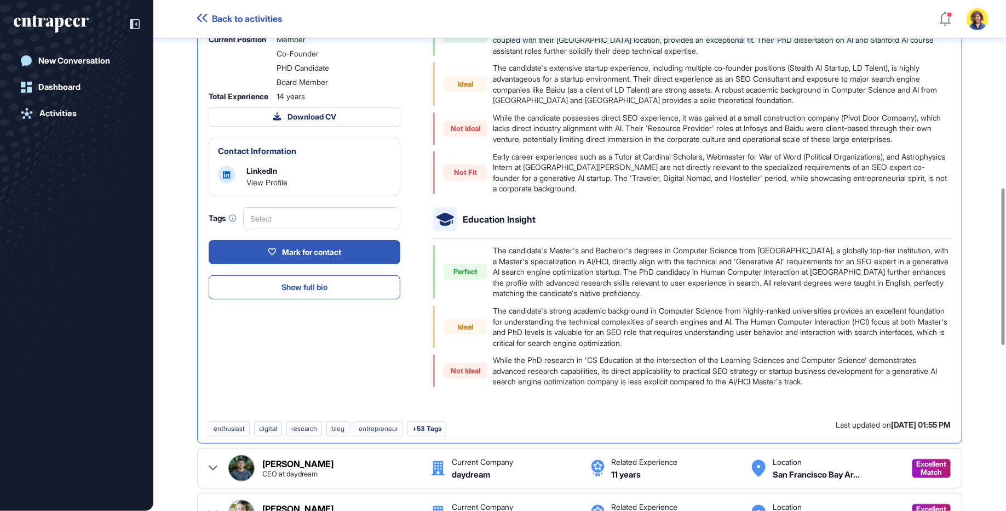
scroll to position [610, 0]
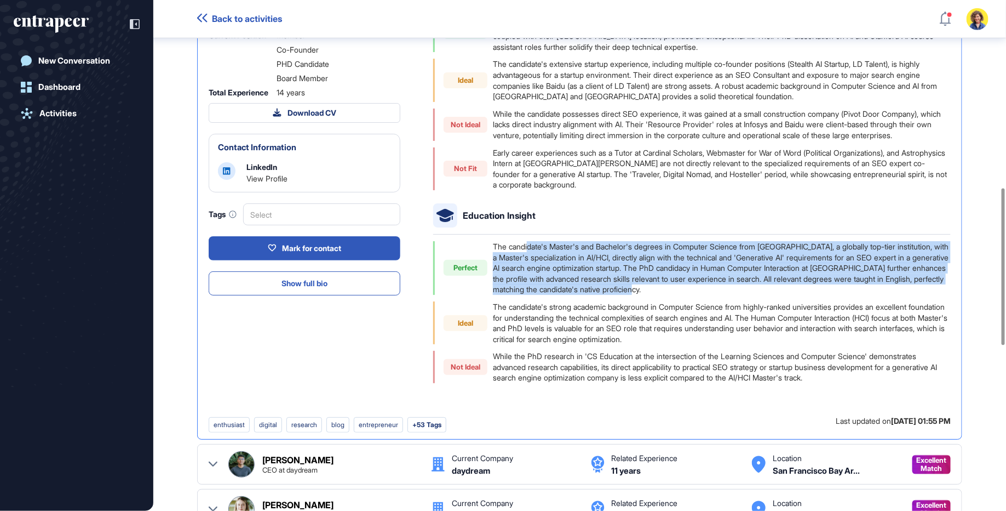
drag, startPoint x: 528, startPoint y: 259, endPoint x: 765, endPoint y: 296, distance: 240.2
click at [765, 295] on div "The candidate's Master's and Bachelor's degrees in Computer Science from Stanfo…" at bounding box center [722, 268] width 458 height 54
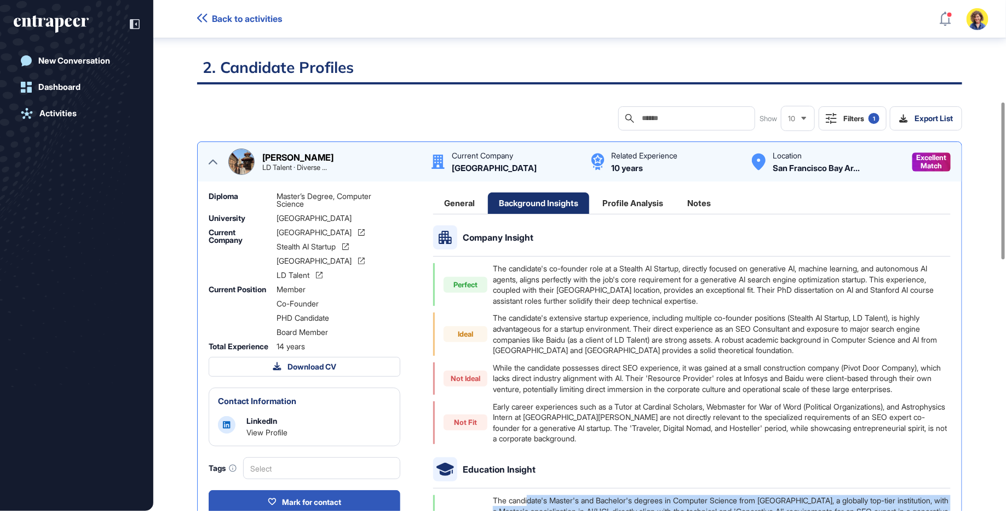
scroll to position [330, 0]
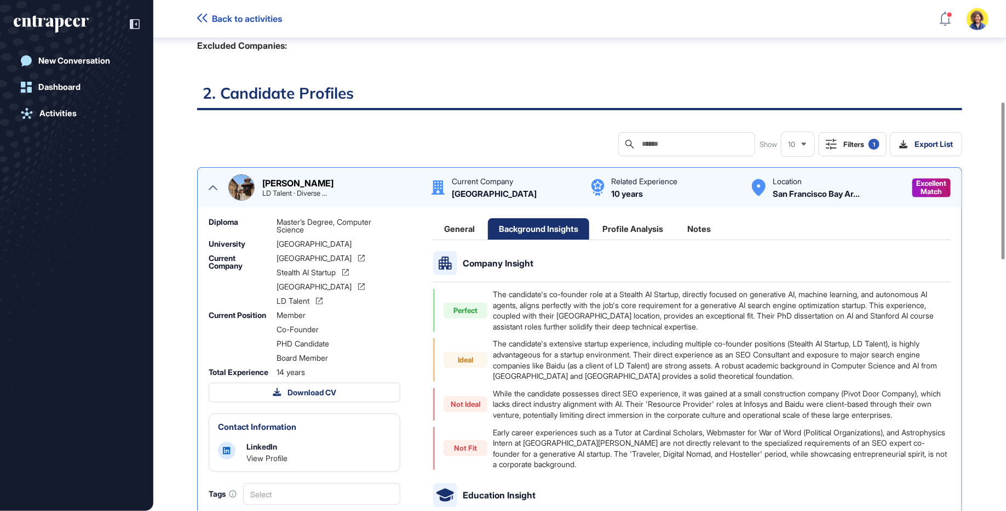
click at [635, 228] on div "Profile Analysis" at bounding box center [633, 228] width 83 height 21
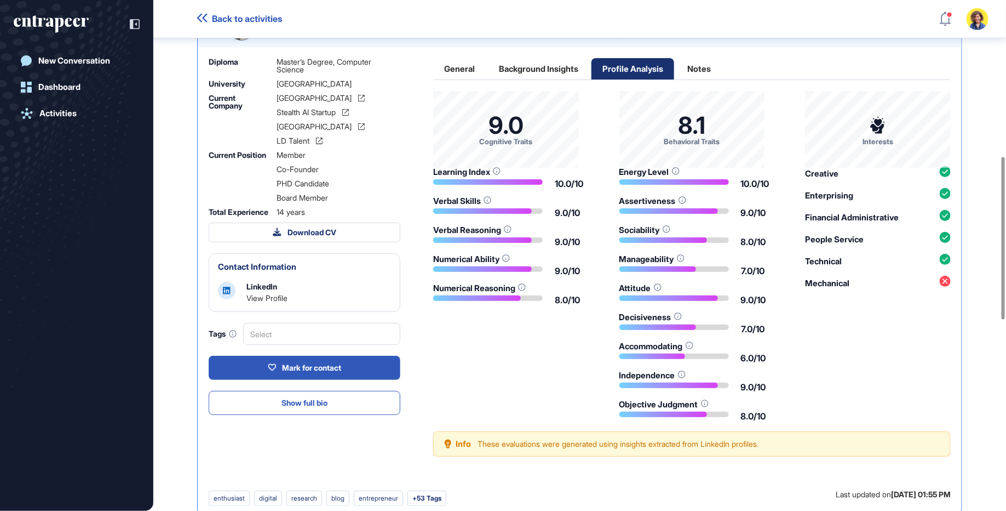
scroll to position [491, 0]
click at [629, 442] on div "These evaluations were generated using insights extracted from LinkedIn profile…" at bounding box center [618, 443] width 281 height 11
click at [525, 405] on div "9.0 Cognitive Traits Learning Index 10.0/10 Verbal Skills 9.0/10 Verbal Reasoni…" at bounding box center [692, 254] width 518 height 329
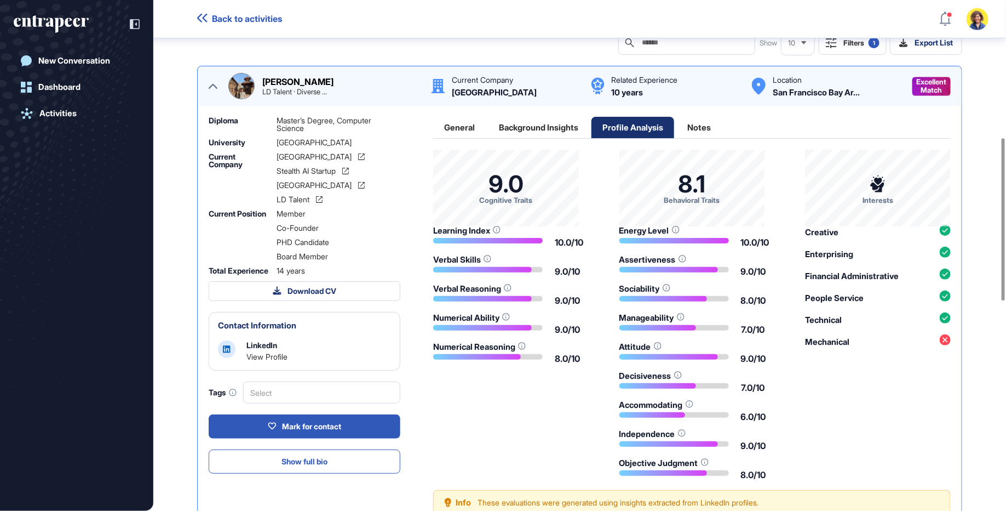
scroll to position [432, 0]
click at [704, 125] on div "Notes" at bounding box center [699, 126] width 45 height 21
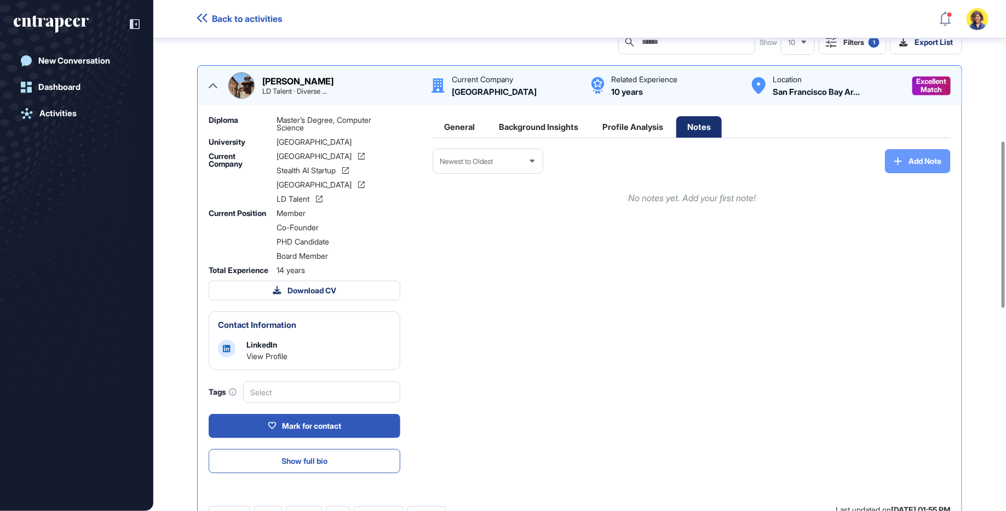
click at [916, 158] on span "Add Note" at bounding box center [925, 161] width 33 height 8
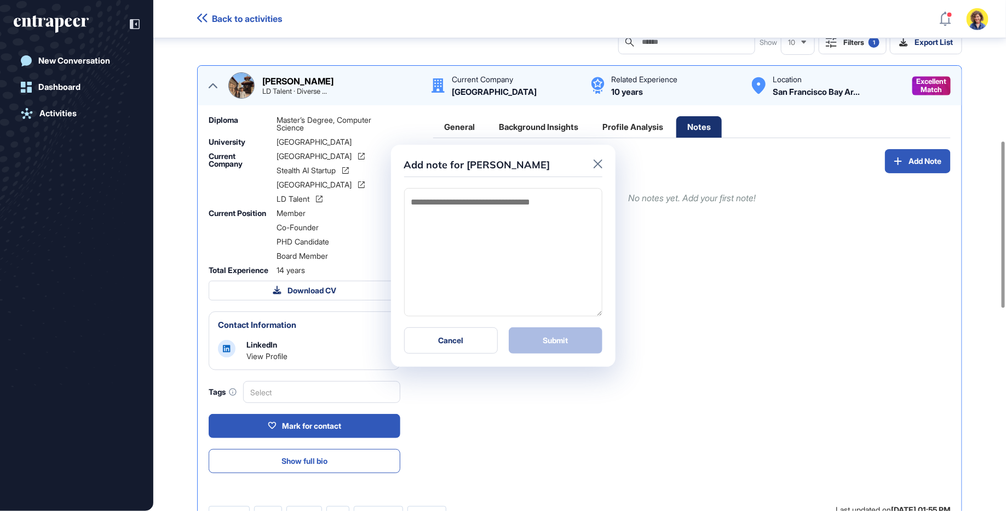
click at [471, 232] on textarea at bounding box center [503, 252] width 198 height 128
click at [598, 161] on icon at bounding box center [598, 163] width 9 height 9
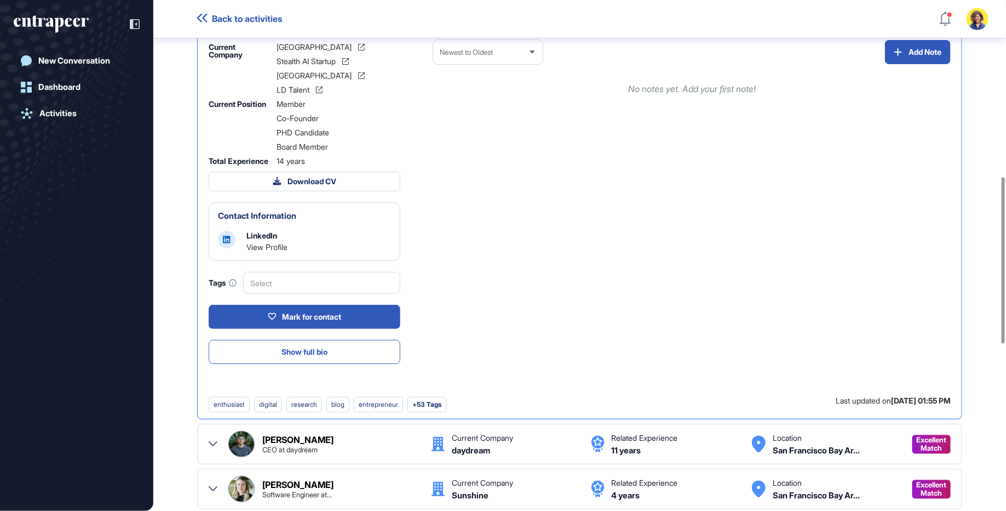
scroll to position [543, 0]
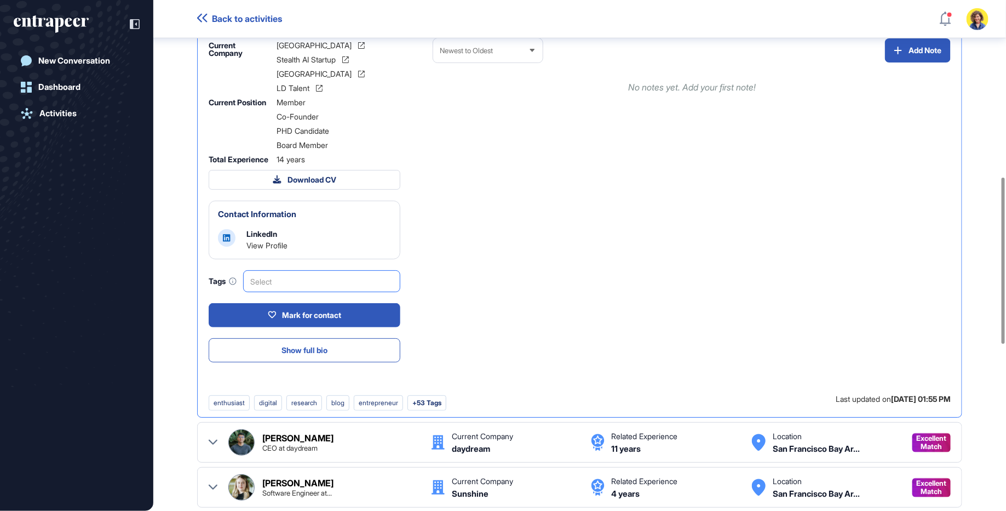
click at [283, 281] on div "Select" at bounding box center [321, 281] width 157 height 22
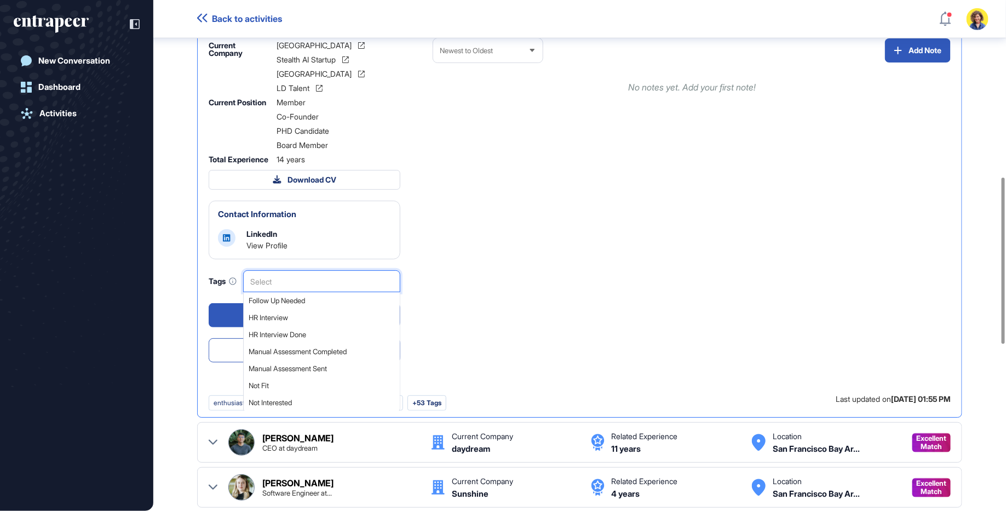
click at [503, 322] on div "Newest to Oldest Add Note No notes yet. Add your first note!" at bounding box center [692, 216] width 518 height 357
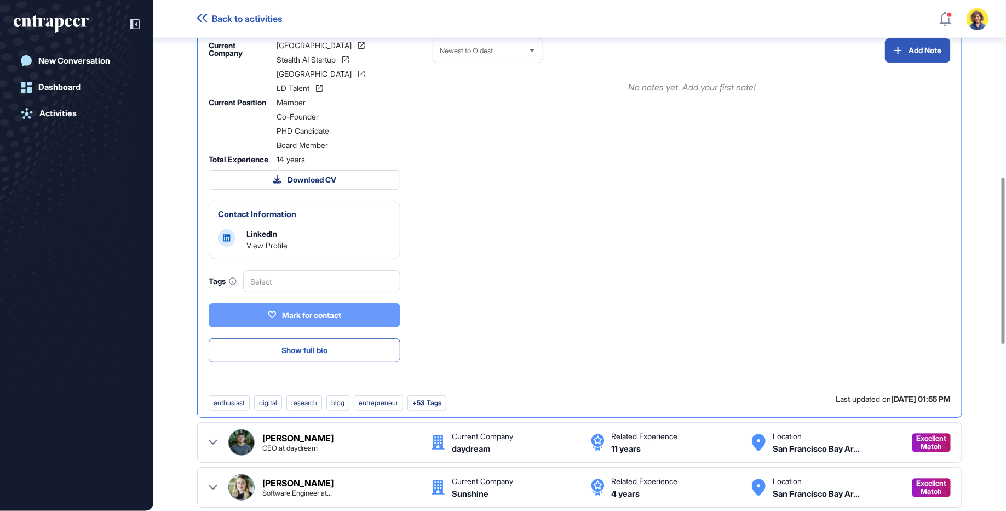
click at [336, 318] on div "Mark for contact" at bounding box center [304, 315] width 73 height 10
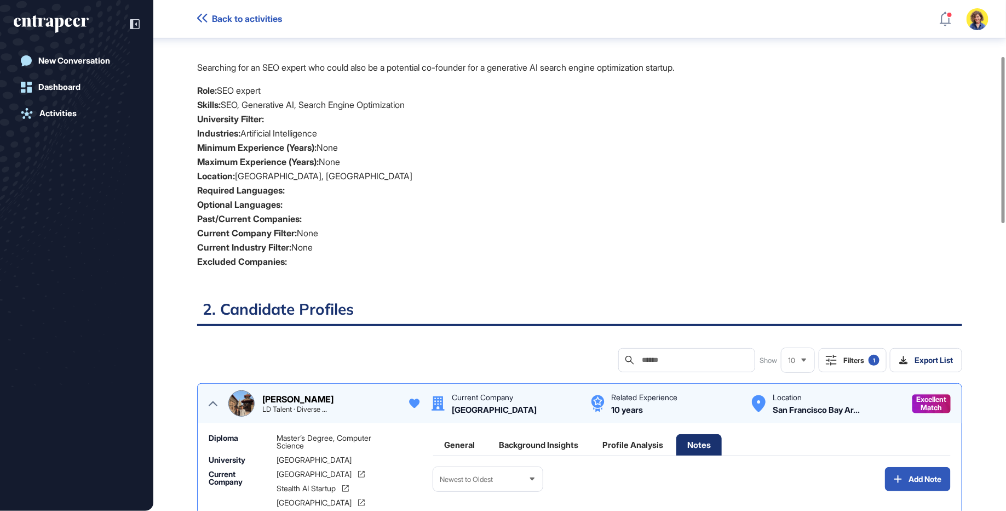
scroll to position [0, 0]
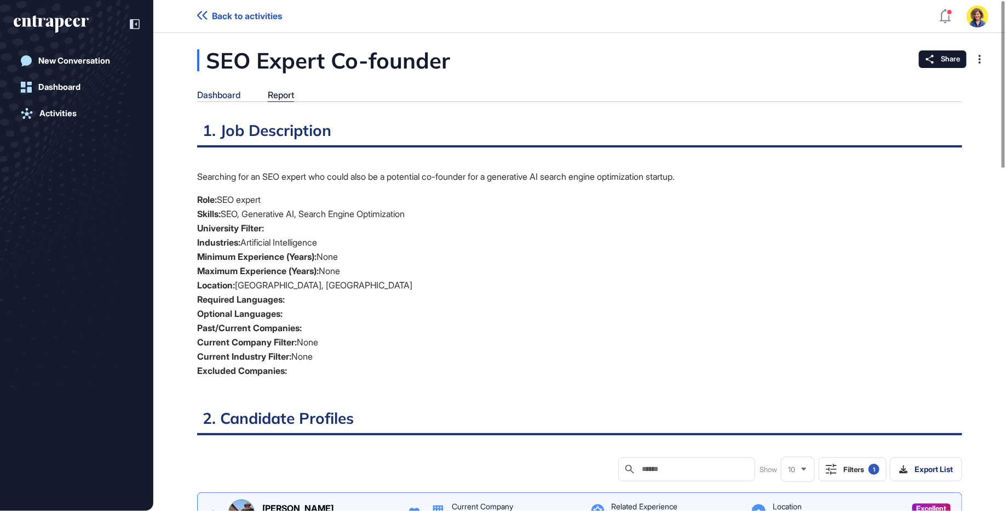
click at [214, 96] on div "Dashboard" at bounding box center [218, 95] width 43 height 10
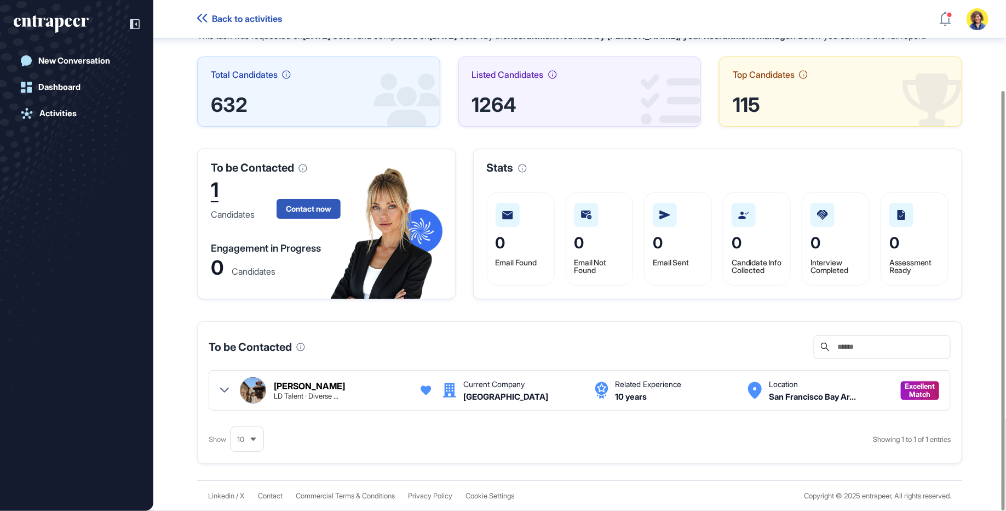
scroll to position [109, 0]
click at [224, 391] on icon at bounding box center [224, 390] width 9 height 9
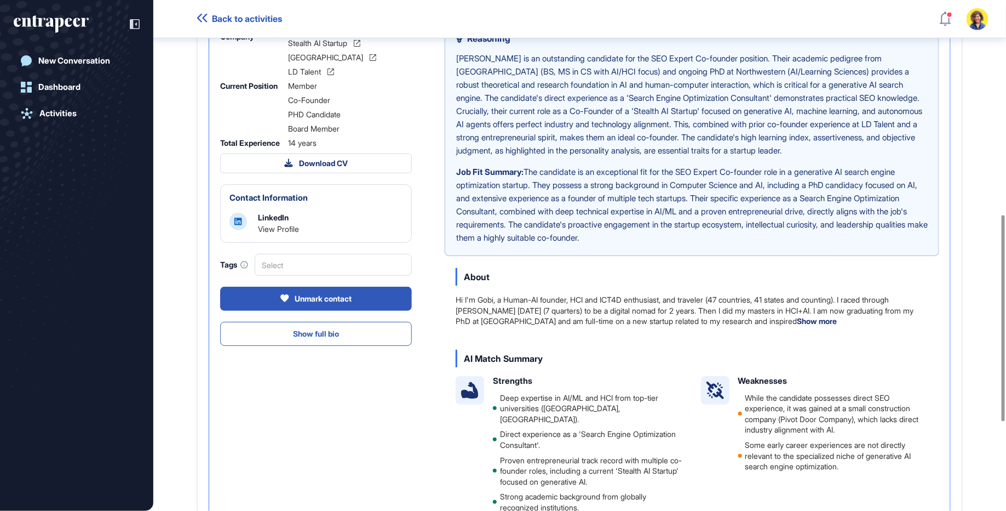
scroll to position [530, 0]
click at [303, 310] on button "Unmark contact" at bounding box center [316, 298] width 192 height 24
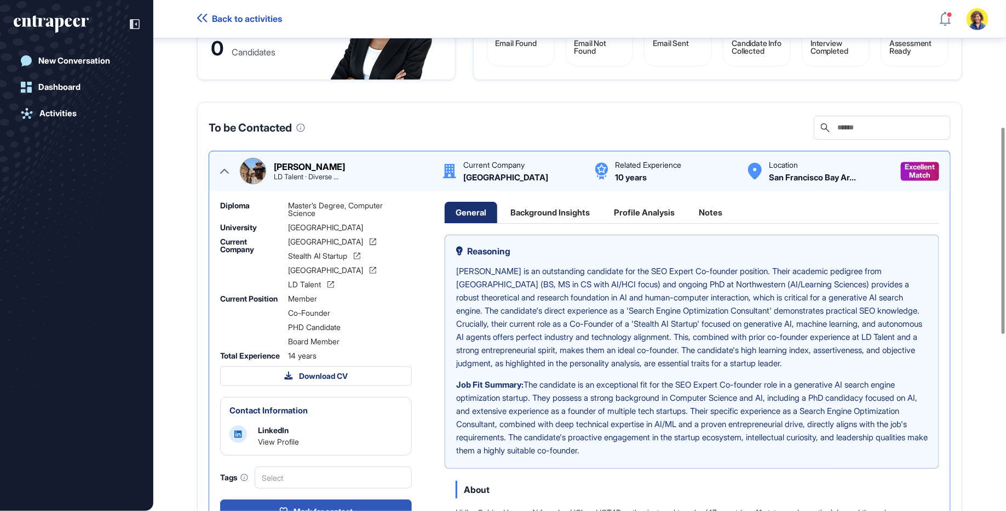
scroll to position [310, 0]
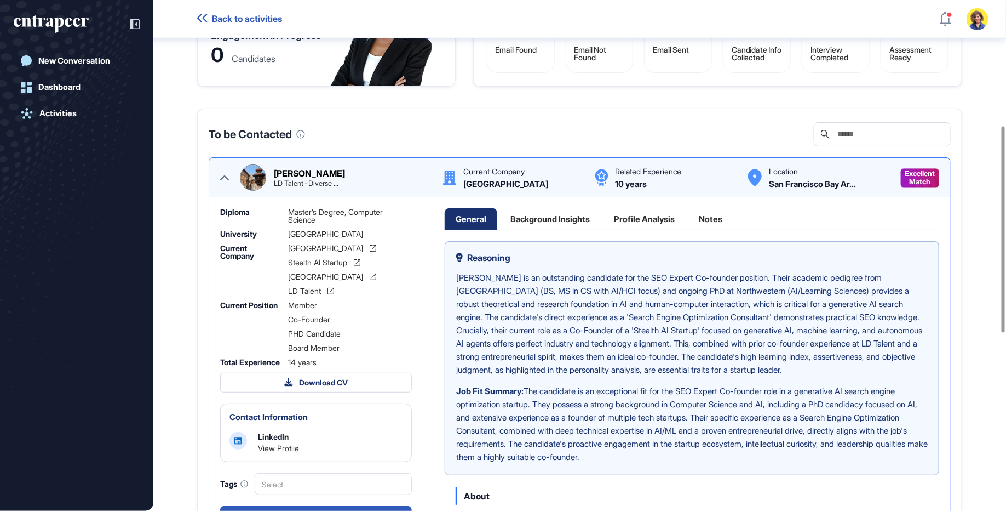
click at [222, 182] on icon at bounding box center [224, 177] width 9 height 9
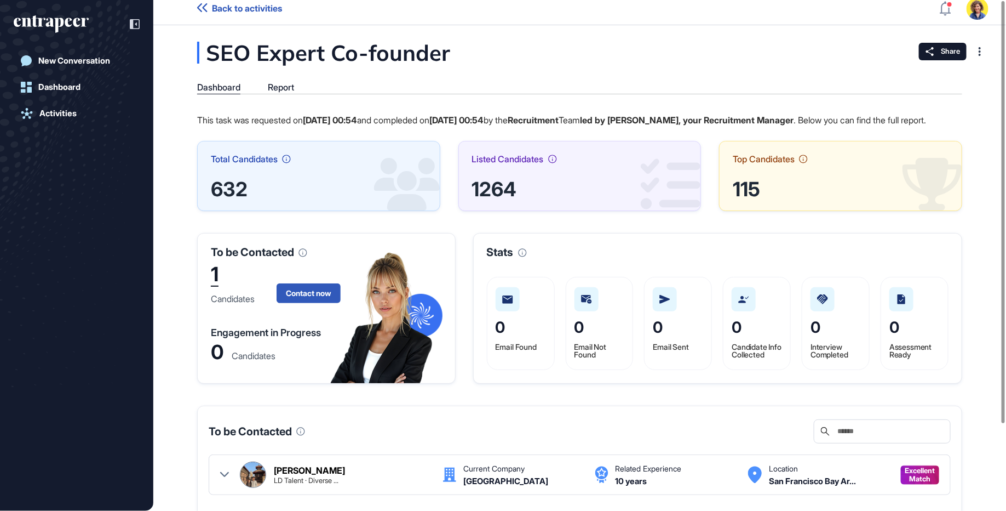
scroll to position [0, 0]
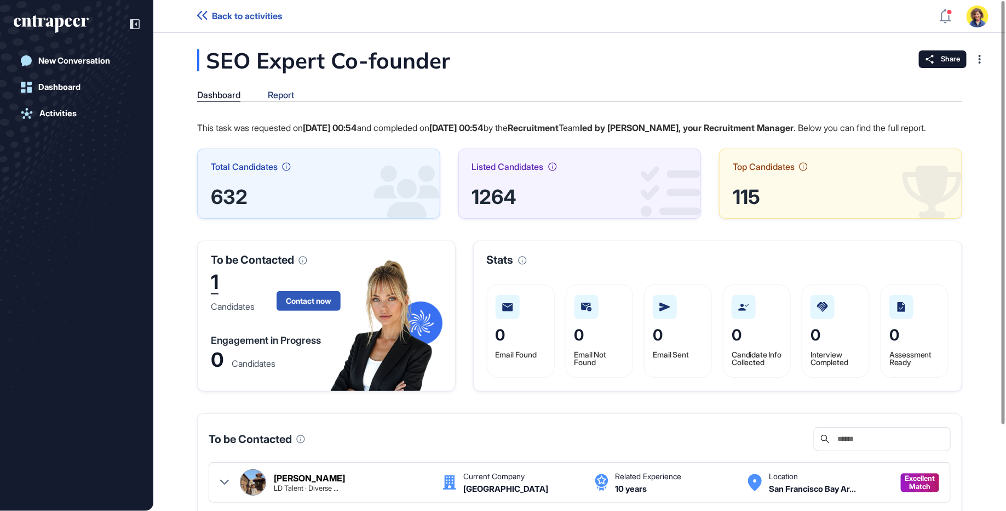
click at [287, 98] on div "Report" at bounding box center [281, 95] width 26 height 10
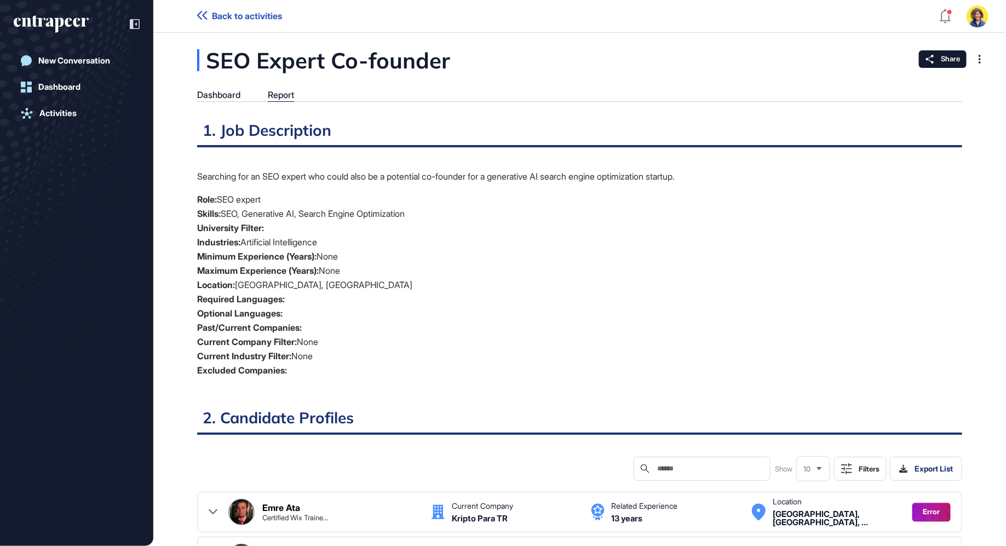
scroll to position [491, 3]
